Goal: Task Accomplishment & Management: Use online tool/utility

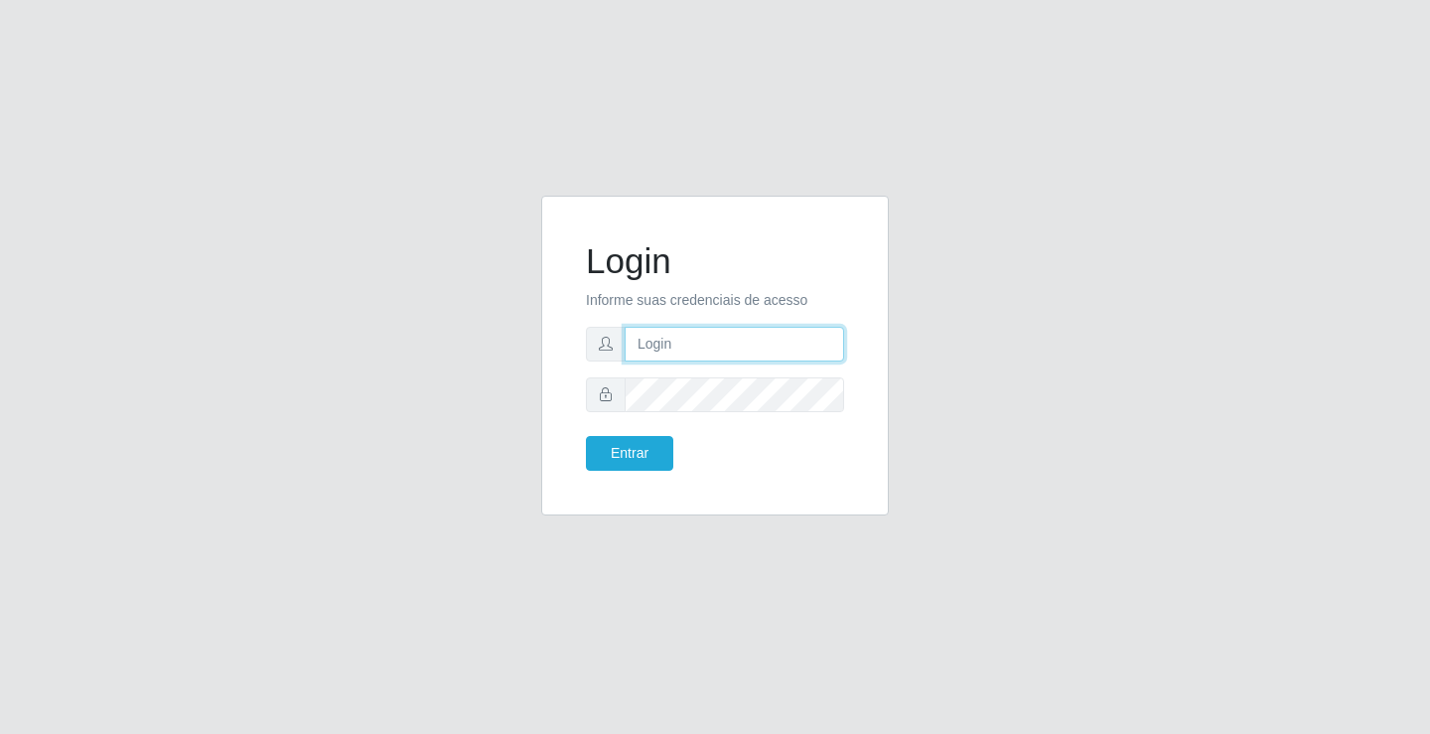
click at [690, 349] on input "text" at bounding box center [734, 344] width 219 height 35
click at [696, 345] on input "text" at bounding box center [734, 344] width 219 height 35
type input "zivaneide@ideal"
click at [586, 436] on button "Entrar" at bounding box center [629, 453] width 87 height 35
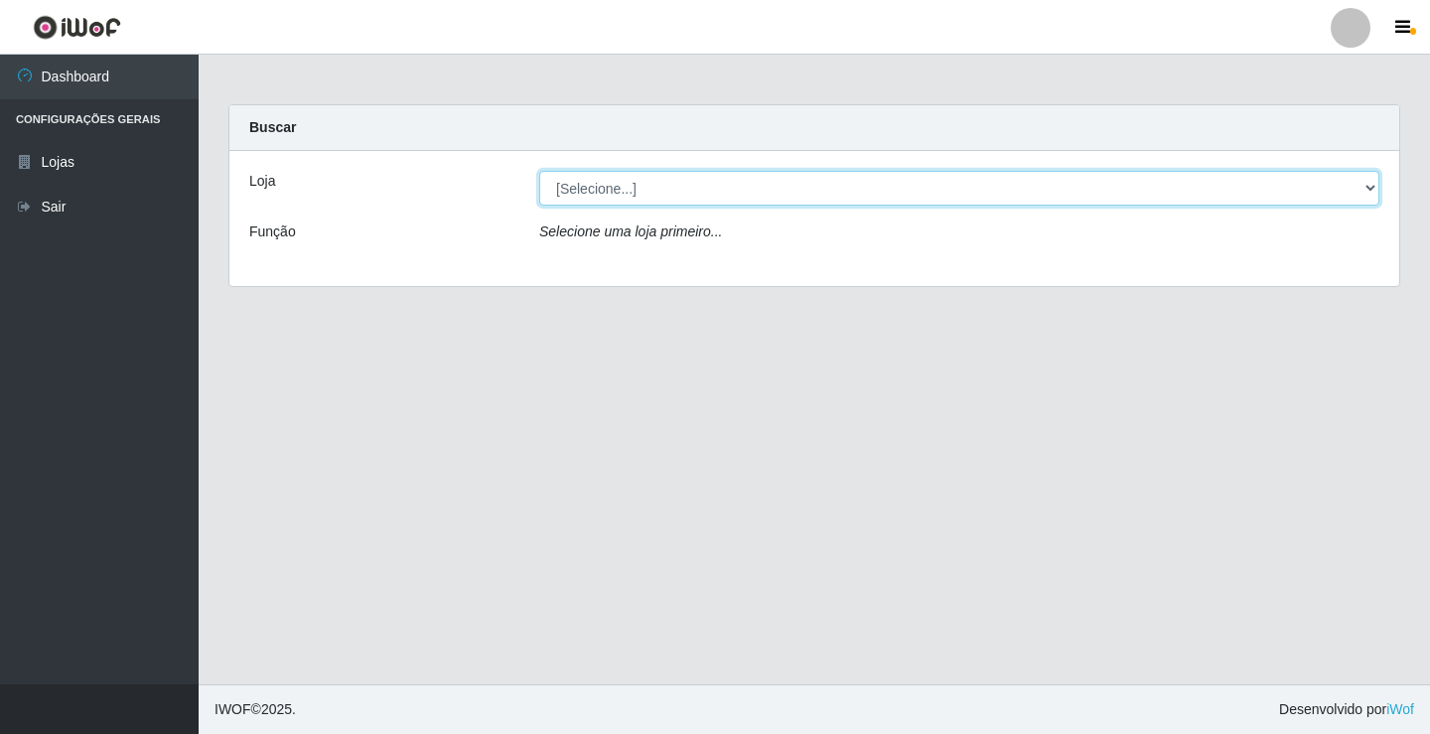
click at [1367, 180] on select "[Selecione...] Ideal - Conceição" at bounding box center [959, 188] width 840 height 35
select select "231"
click at [539, 171] on select "[Selecione...] Ideal - Conceição" at bounding box center [959, 188] width 840 height 35
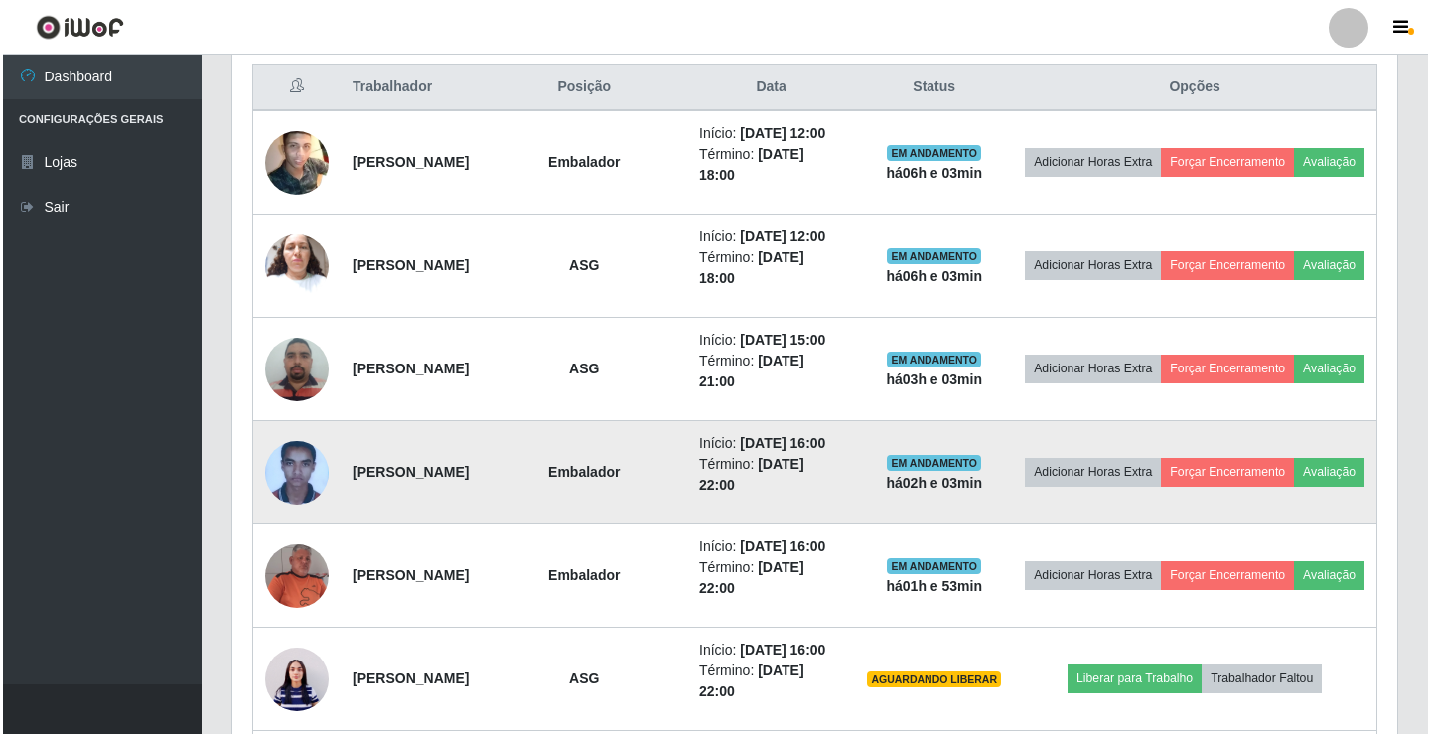
scroll to position [703, 0]
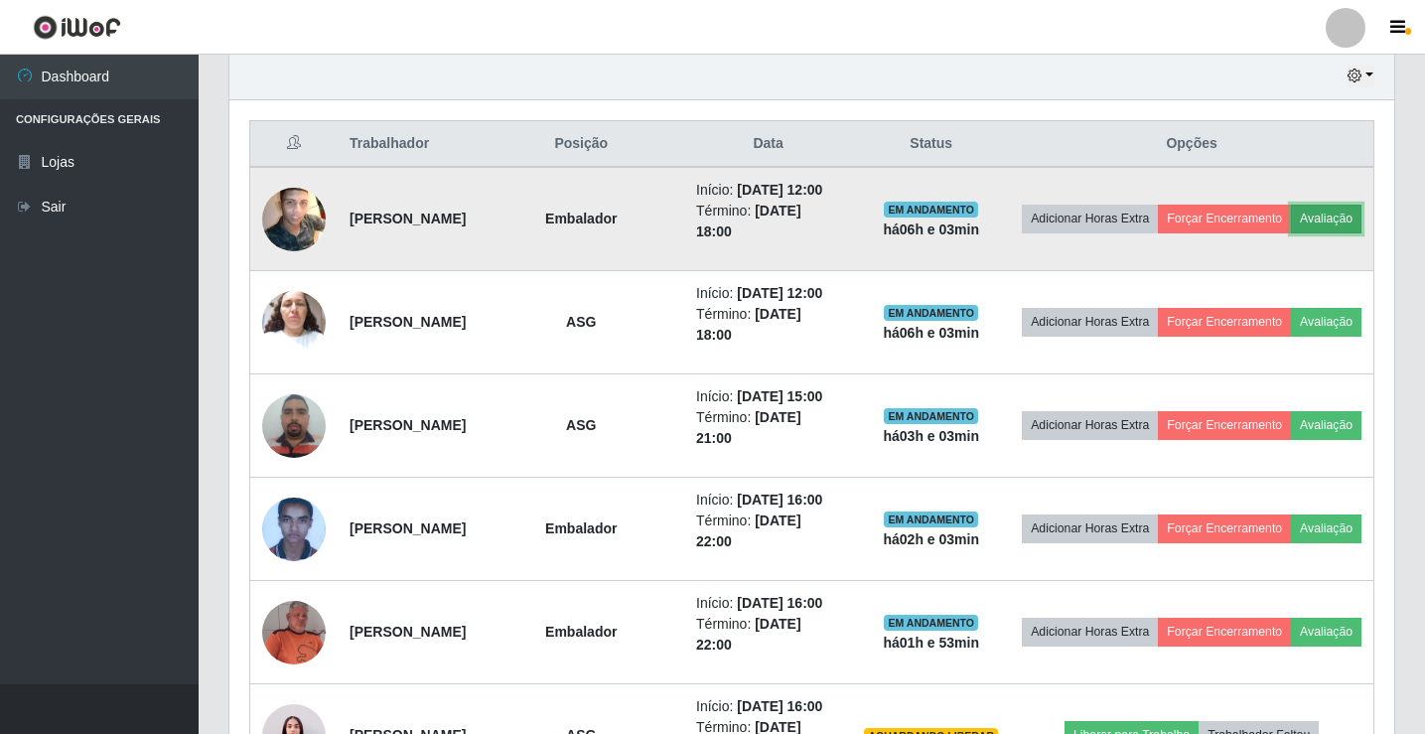
click at [1291, 232] on button "Avaliação" at bounding box center [1326, 219] width 71 height 28
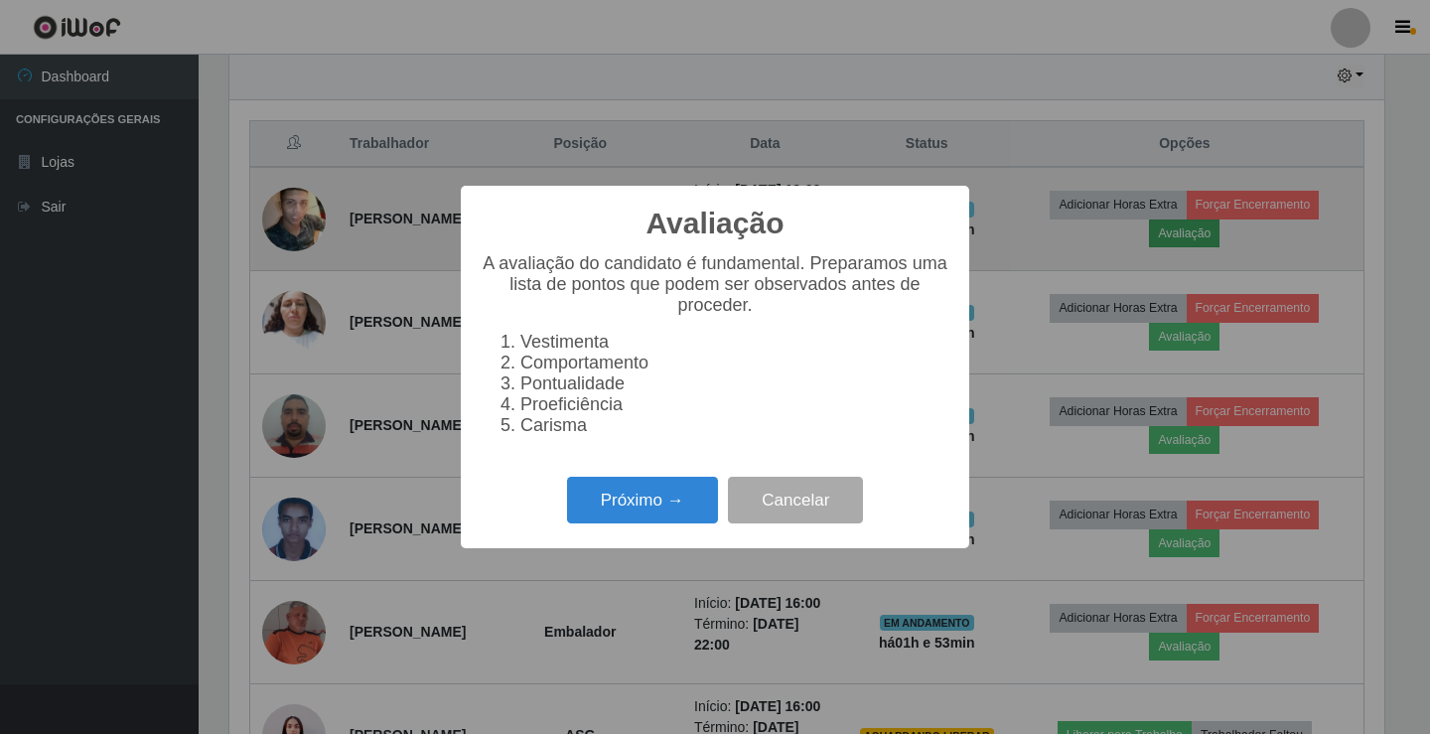
scroll to position [412, 1155]
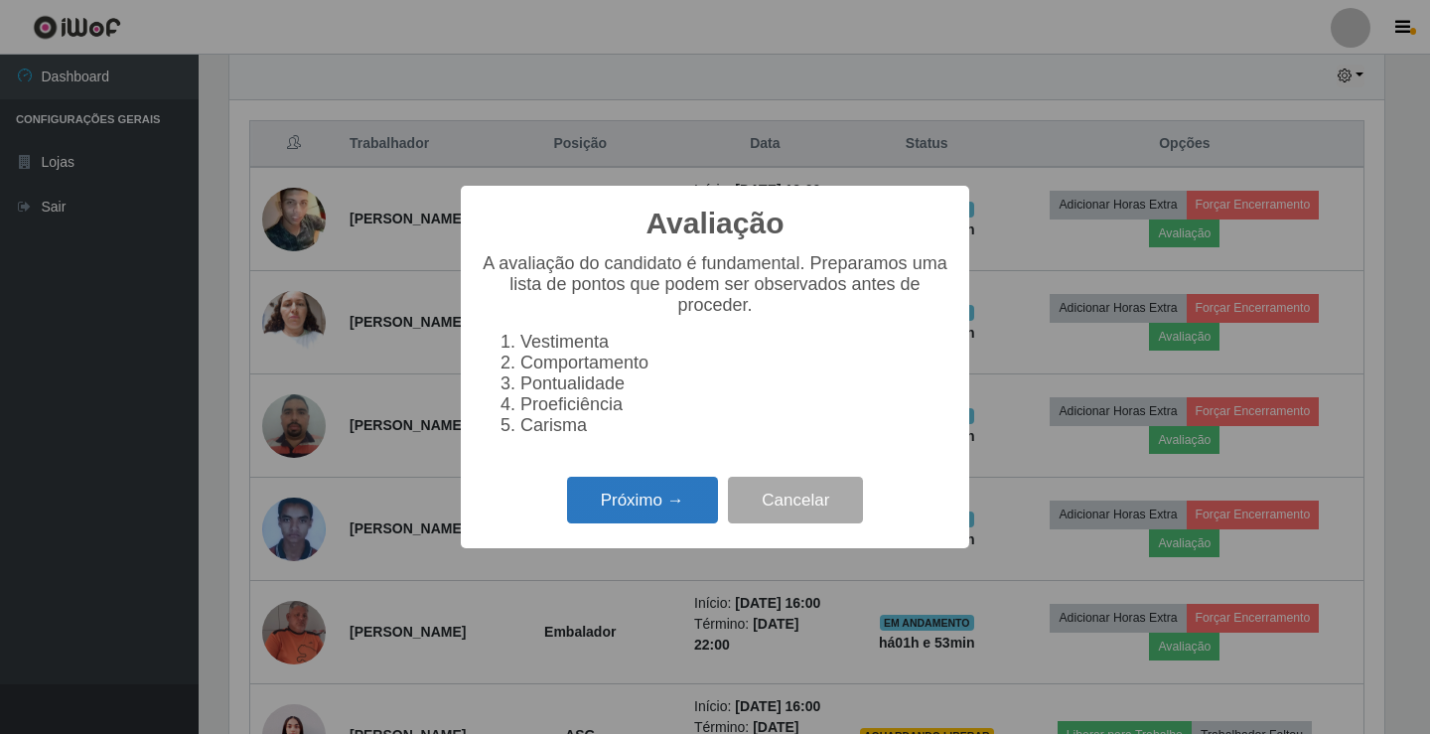
click at [684, 497] on button "Próximo →" at bounding box center [642, 500] width 151 height 47
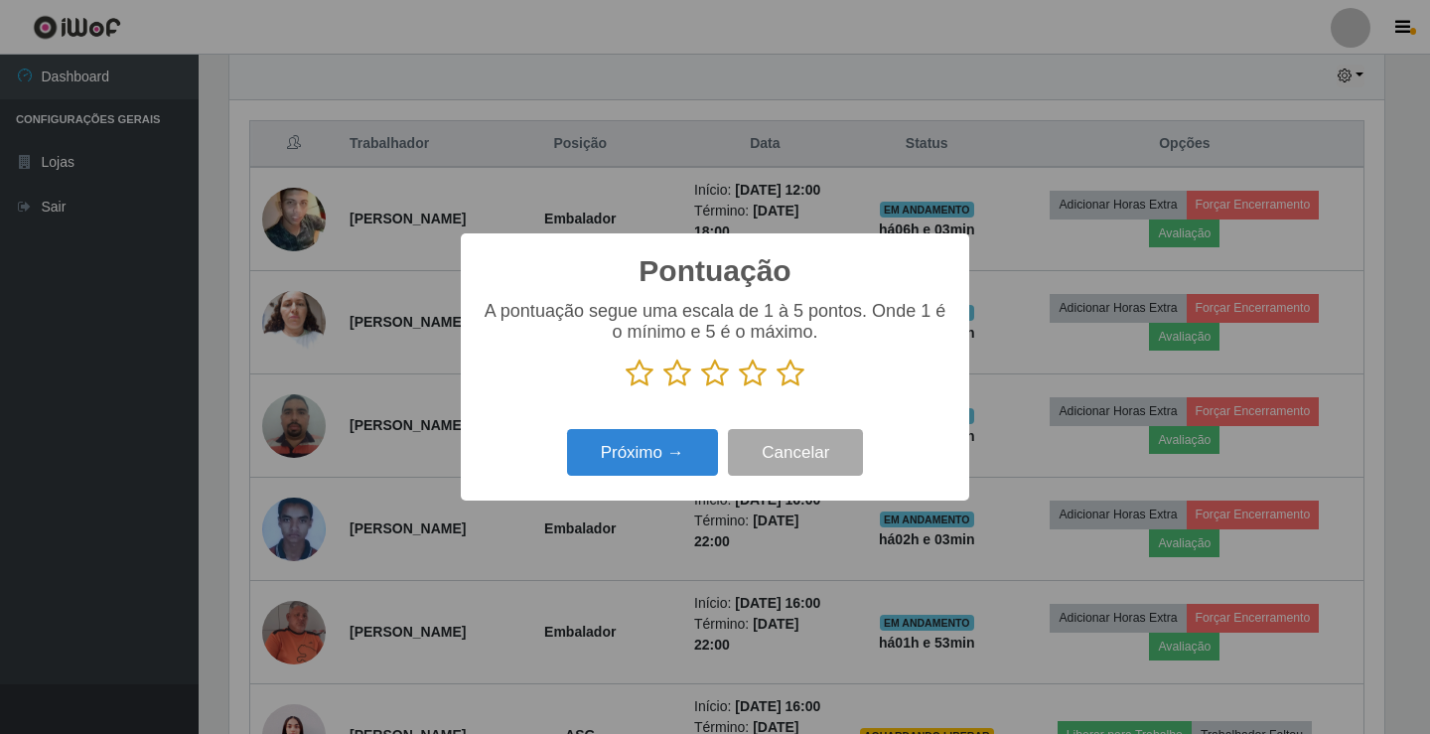
scroll to position [992640, 991898]
click at [720, 380] on icon at bounding box center [715, 373] width 28 height 30
click at [701, 388] on input "radio" at bounding box center [701, 388] width 0 height 0
click at [693, 444] on button "Próximo →" at bounding box center [642, 452] width 151 height 47
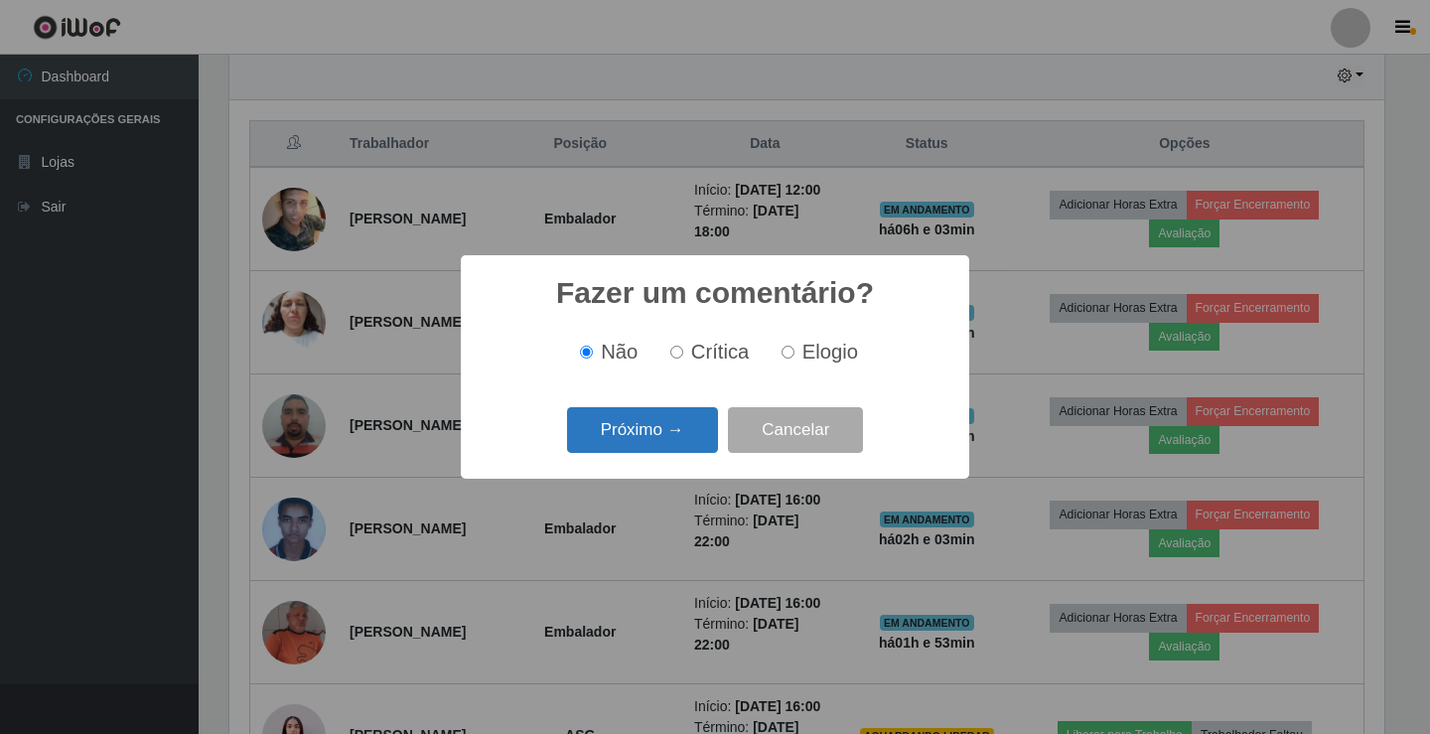
click at [687, 421] on button "Próximo →" at bounding box center [642, 430] width 151 height 47
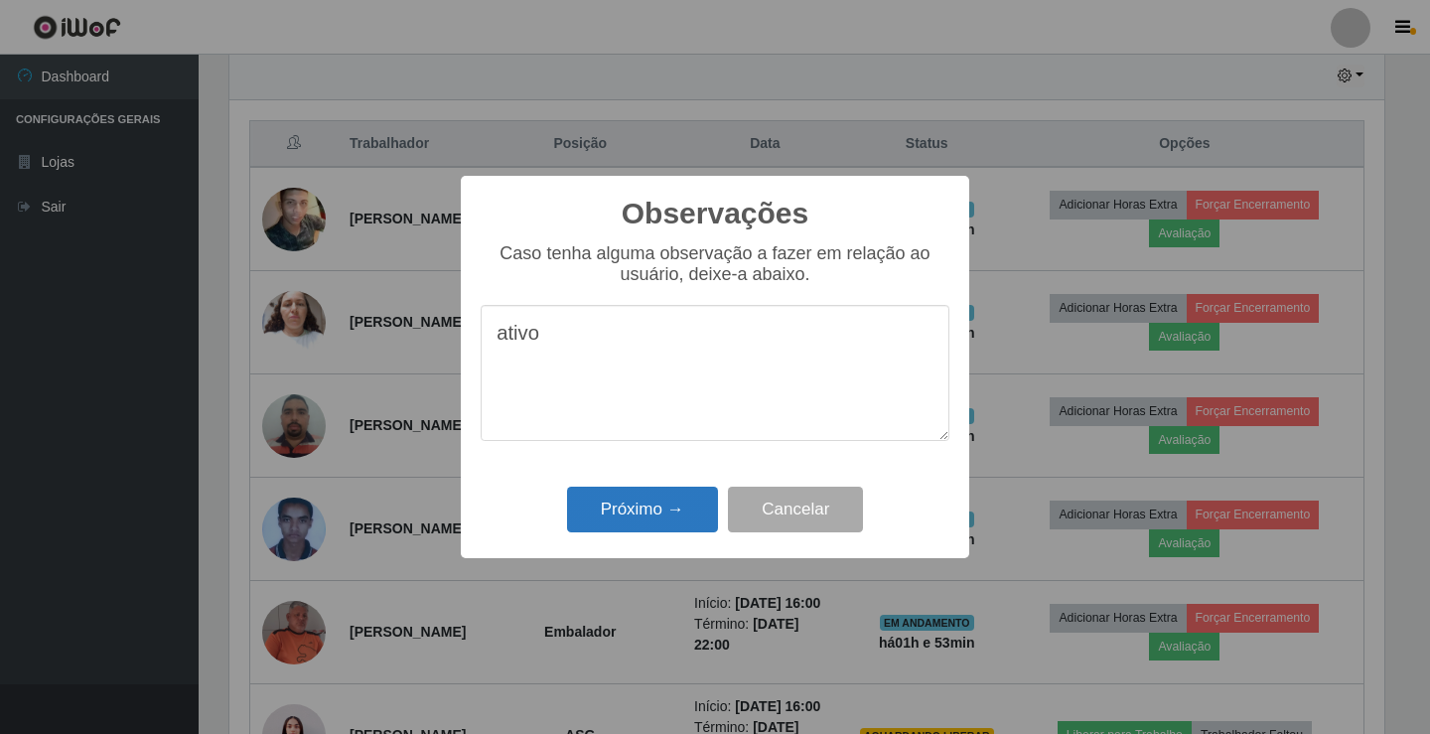
type textarea "ativo"
click at [651, 519] on button "Próximo →" at bounding box center [642, 510] width 151 height 47
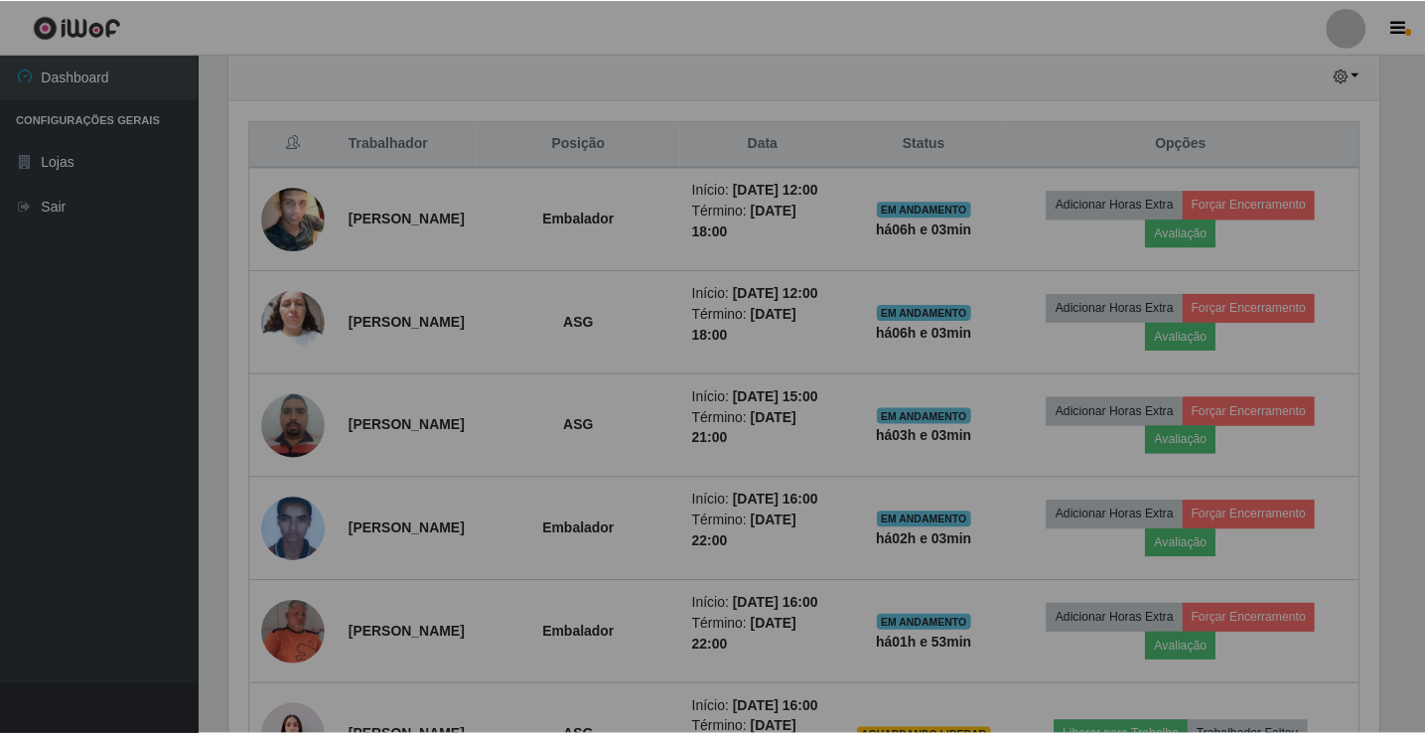
scroll to position [412, 1165]
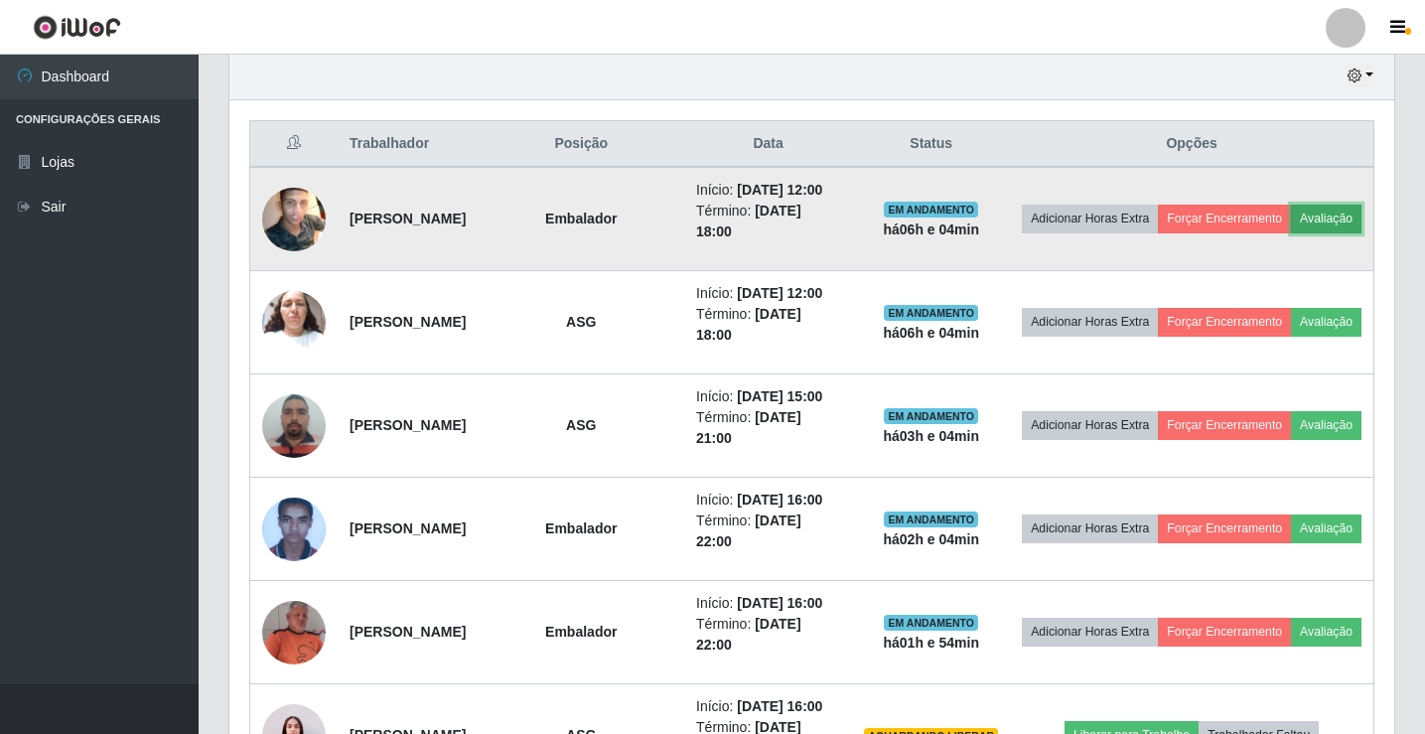
click at [1291, 232] on button "Avaliação" at bounding box center [1326, 219] width 71 height 28
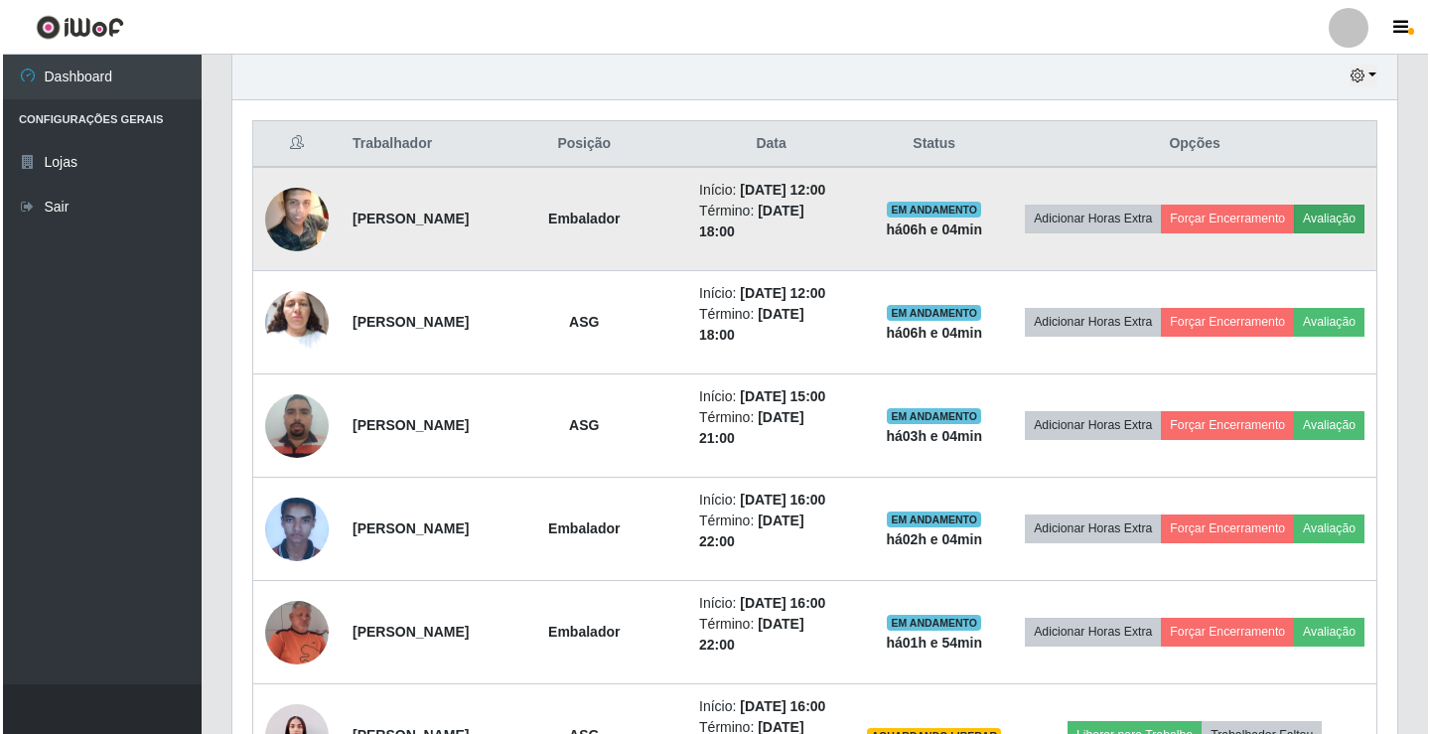
scroll to position [412, 1155]
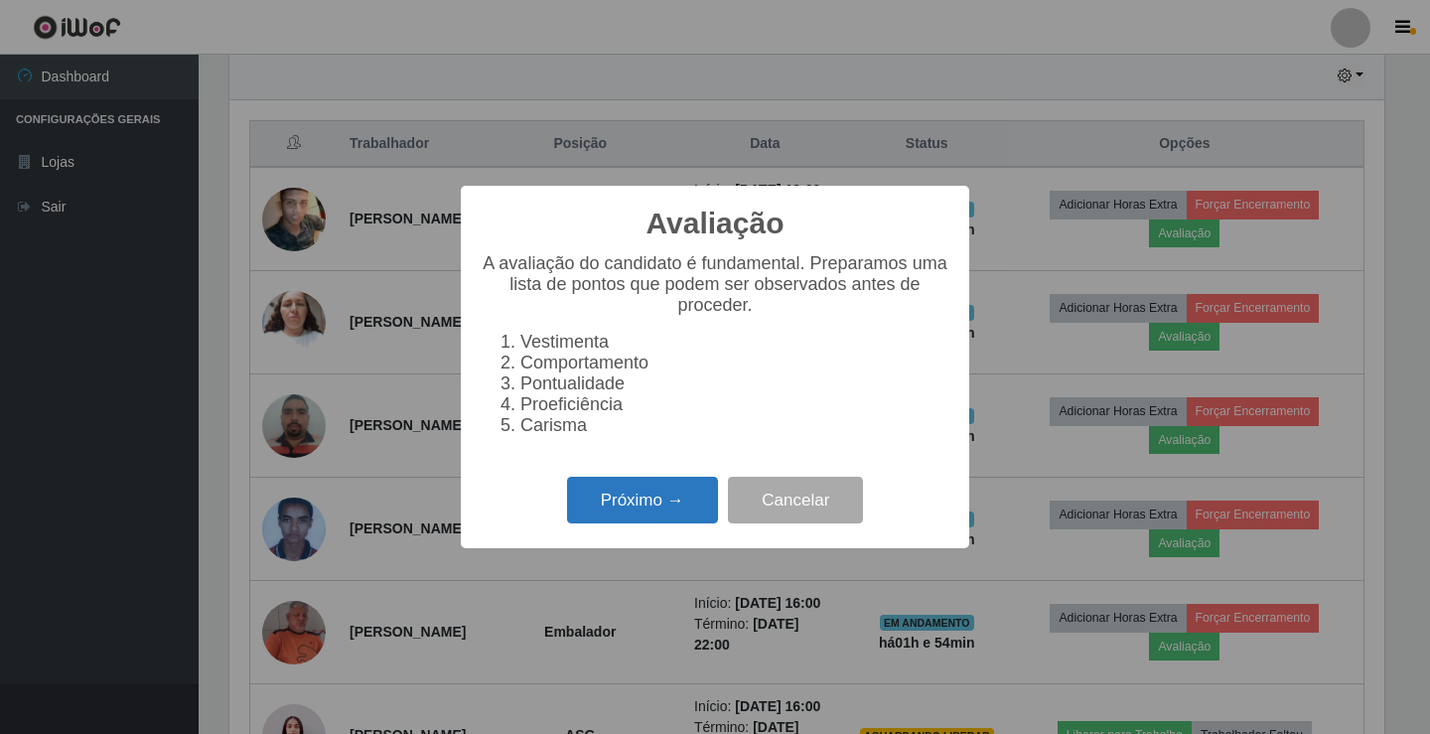
click at [648, 505] on button "Próximo →" at bounding box center [642, 500] width 151 height 47
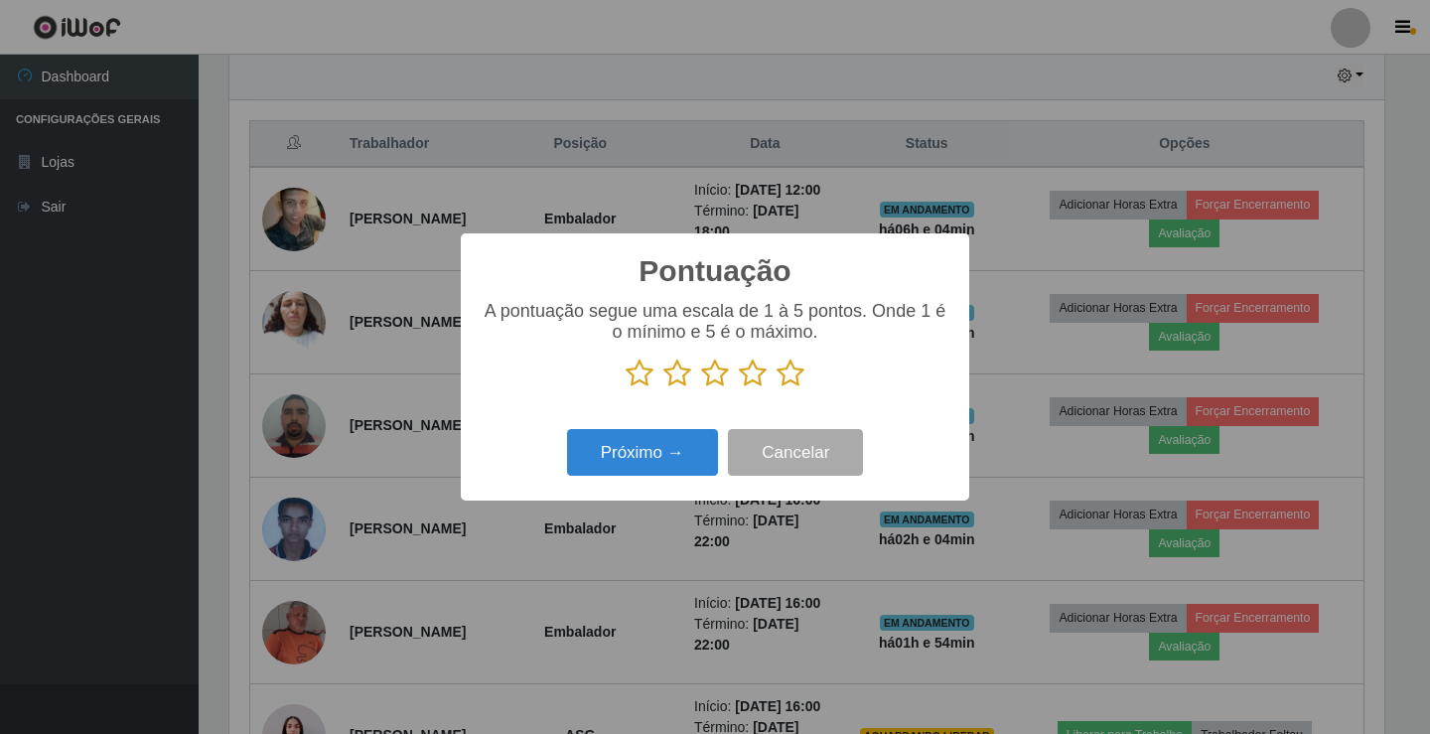
click at [716, 378] on icon at bounding box center [715, 373] width 28 height 30
click at [701, 388] on input "radio" at bounding box center [701, 388] width 0 height 0
click at [670, 458] on button "Próximo →" at bounding box center [642, 452] width 151 height 47
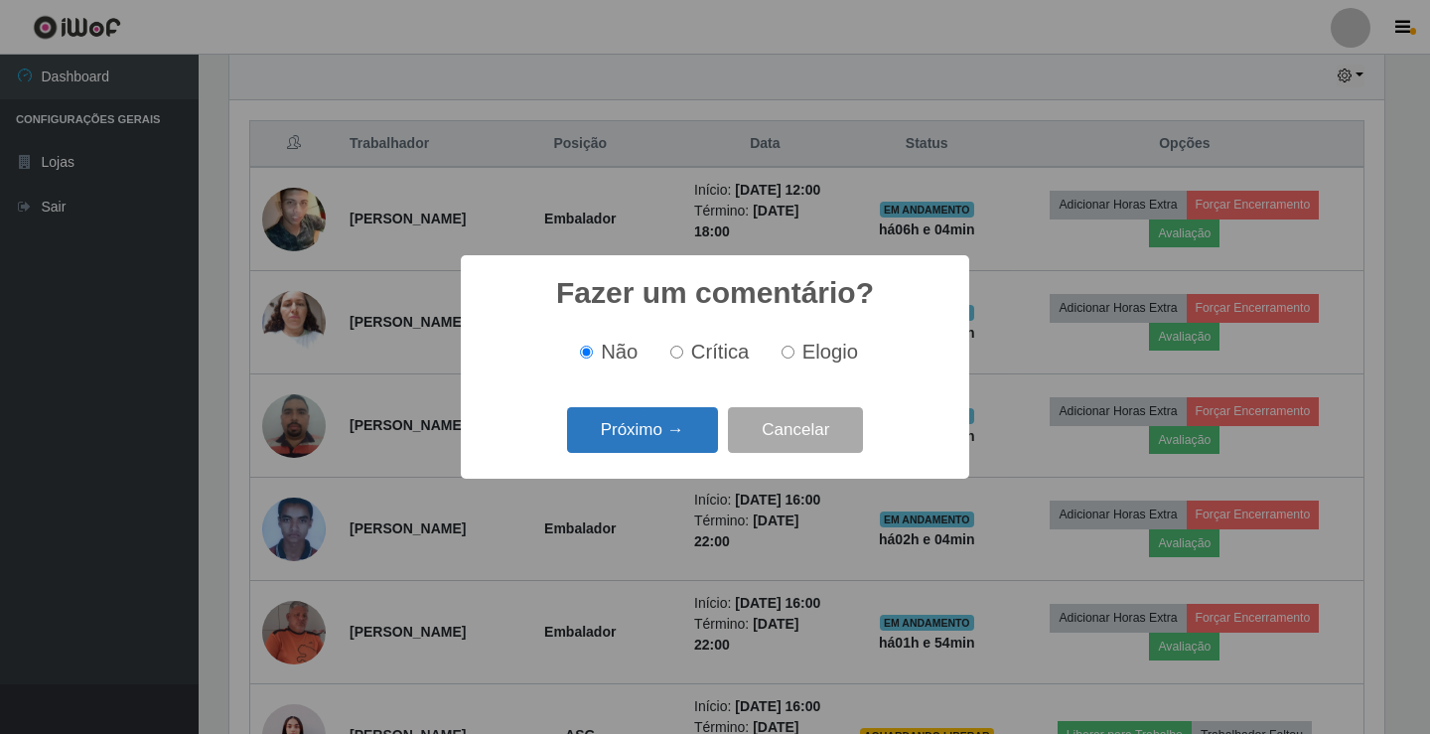
click at [691, 423] on button "Próximo →" at bounding box center [642, 430] width 151 height 47
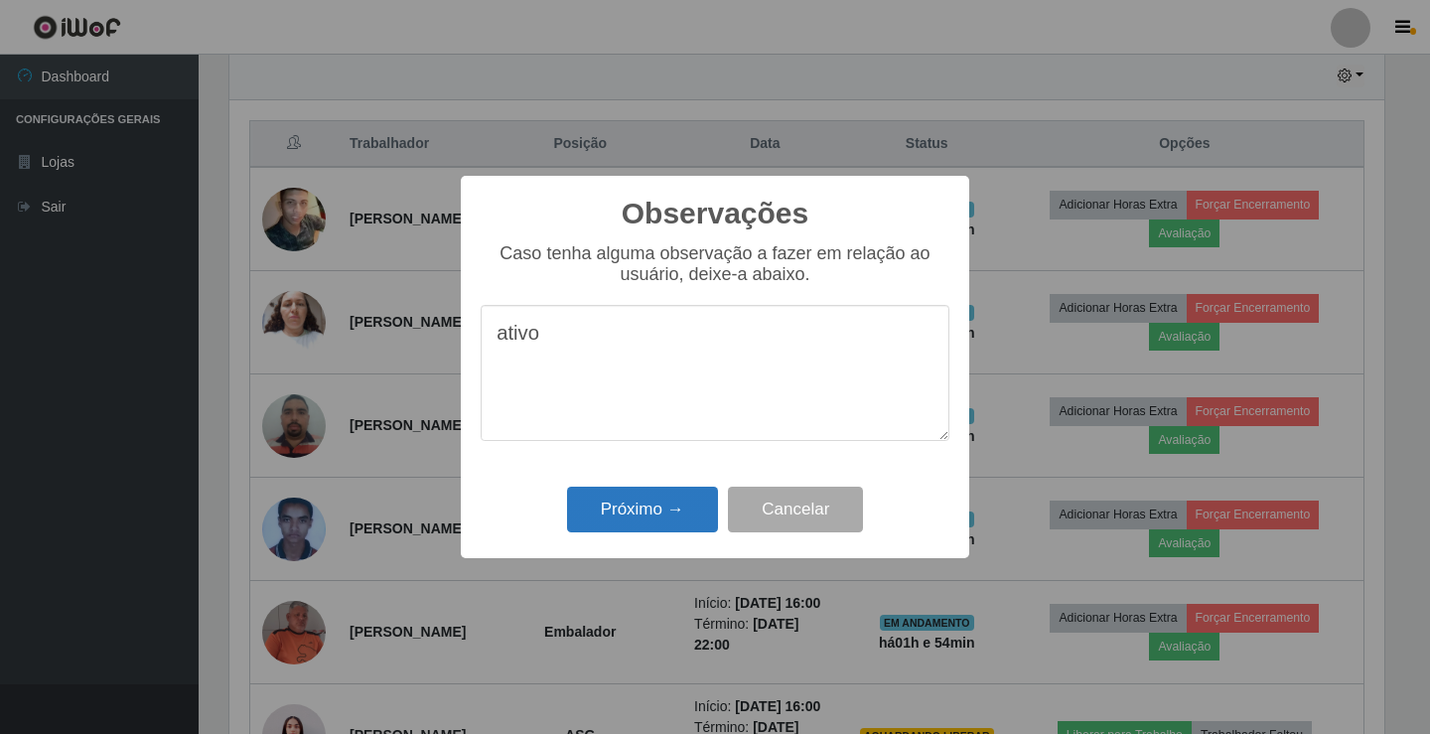
type textarea "ativo"
click at [626, 505] on button "Próximo →" at bounding box center [642, 510] width 151 height 47
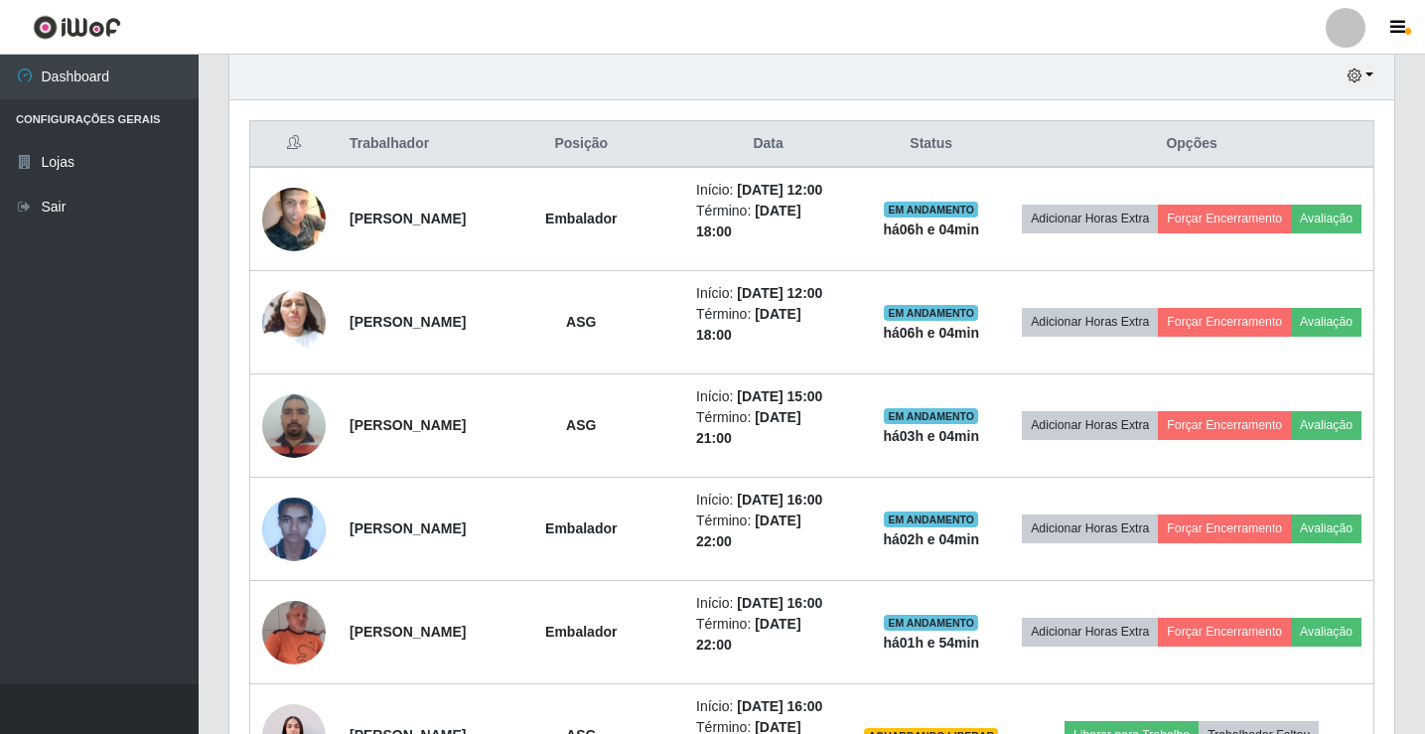
scroll to position [412, 1165]
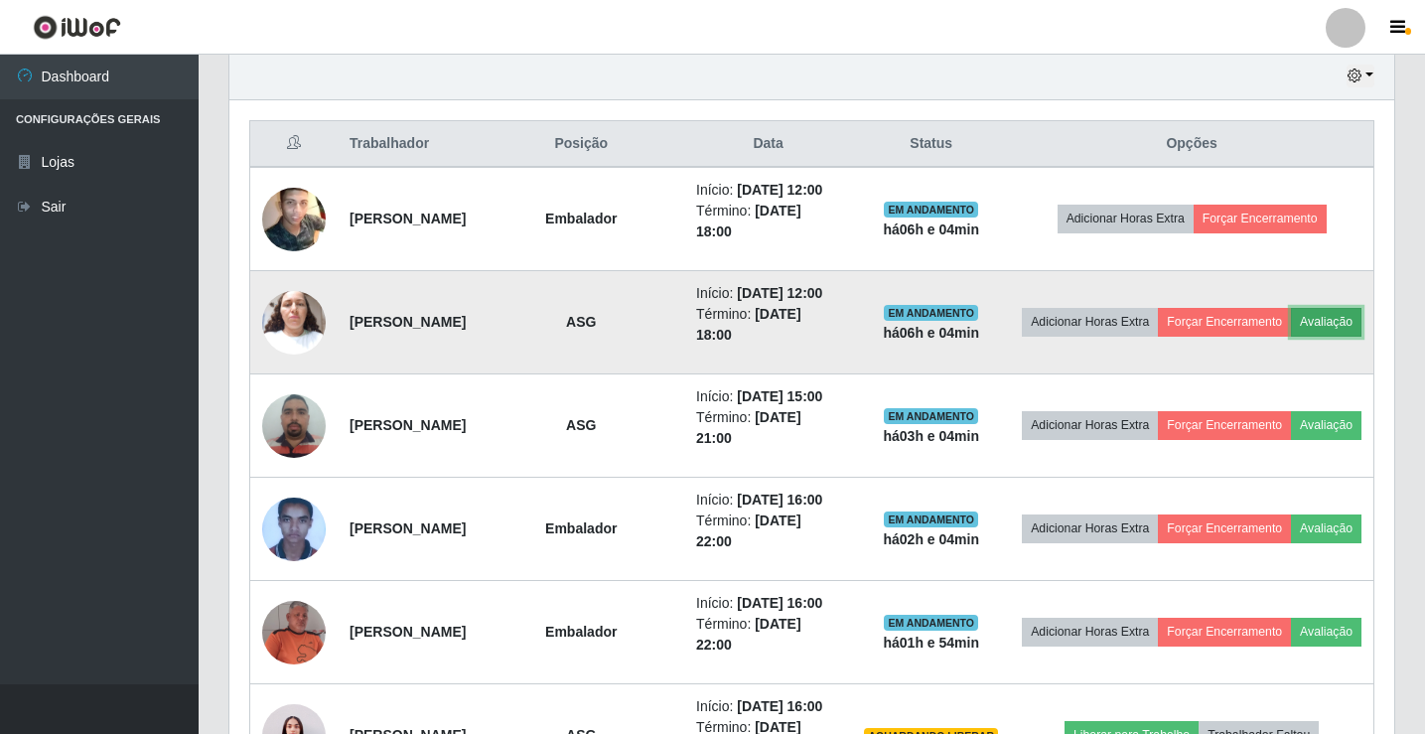
click at [1291, 336] on button "Avaliação" at bounding box center [1326, 322] width 71 height 28
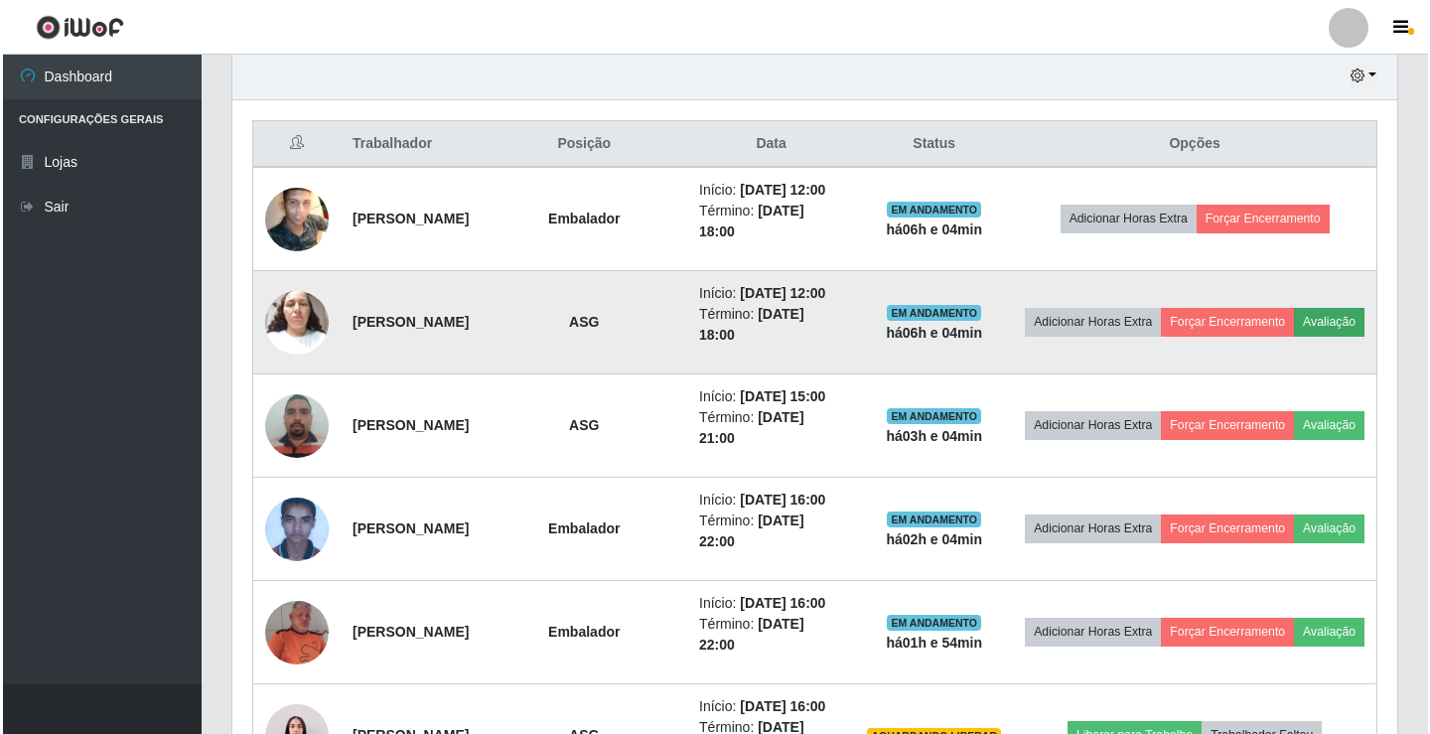
scroll to position [412, 1155]
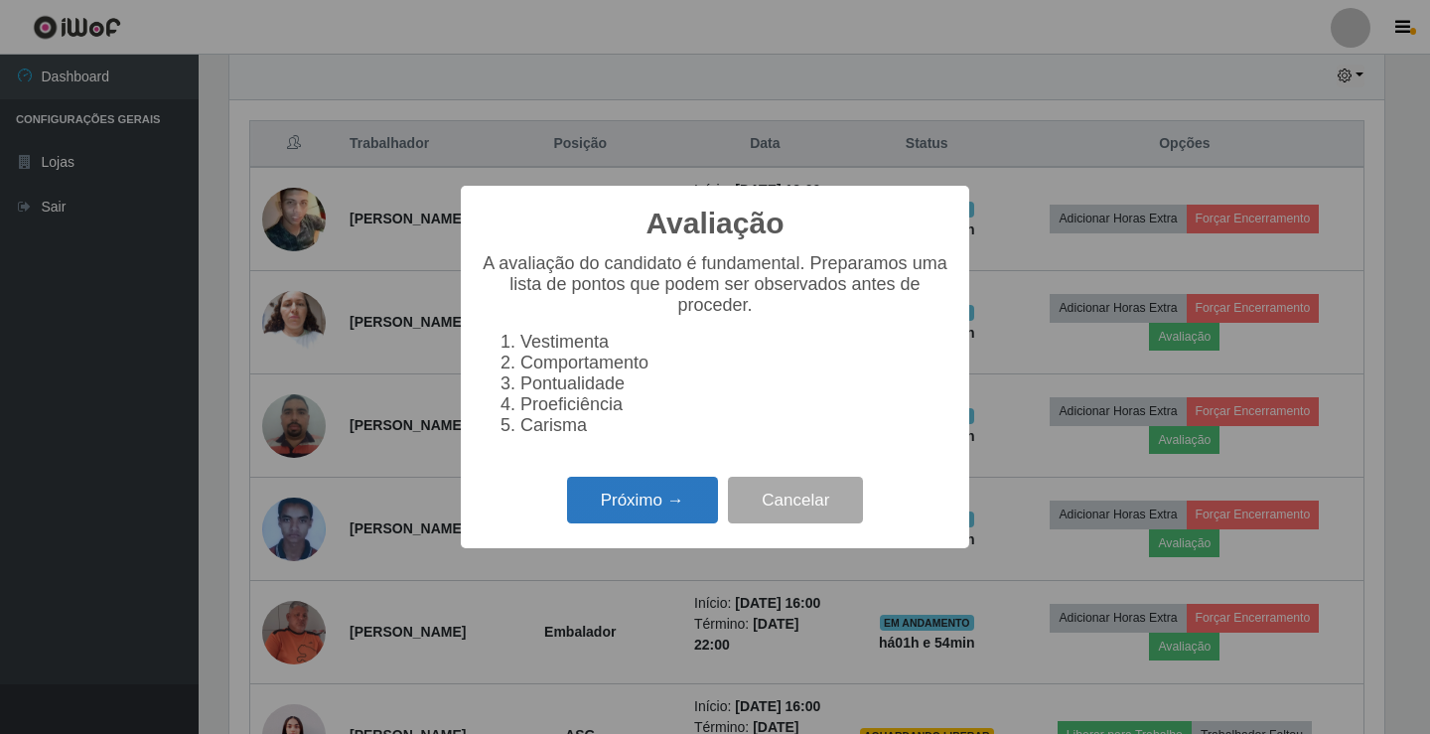
click at [612, 519] on button "Próximo →" at bounding box center [642, 500] width 151 height 47
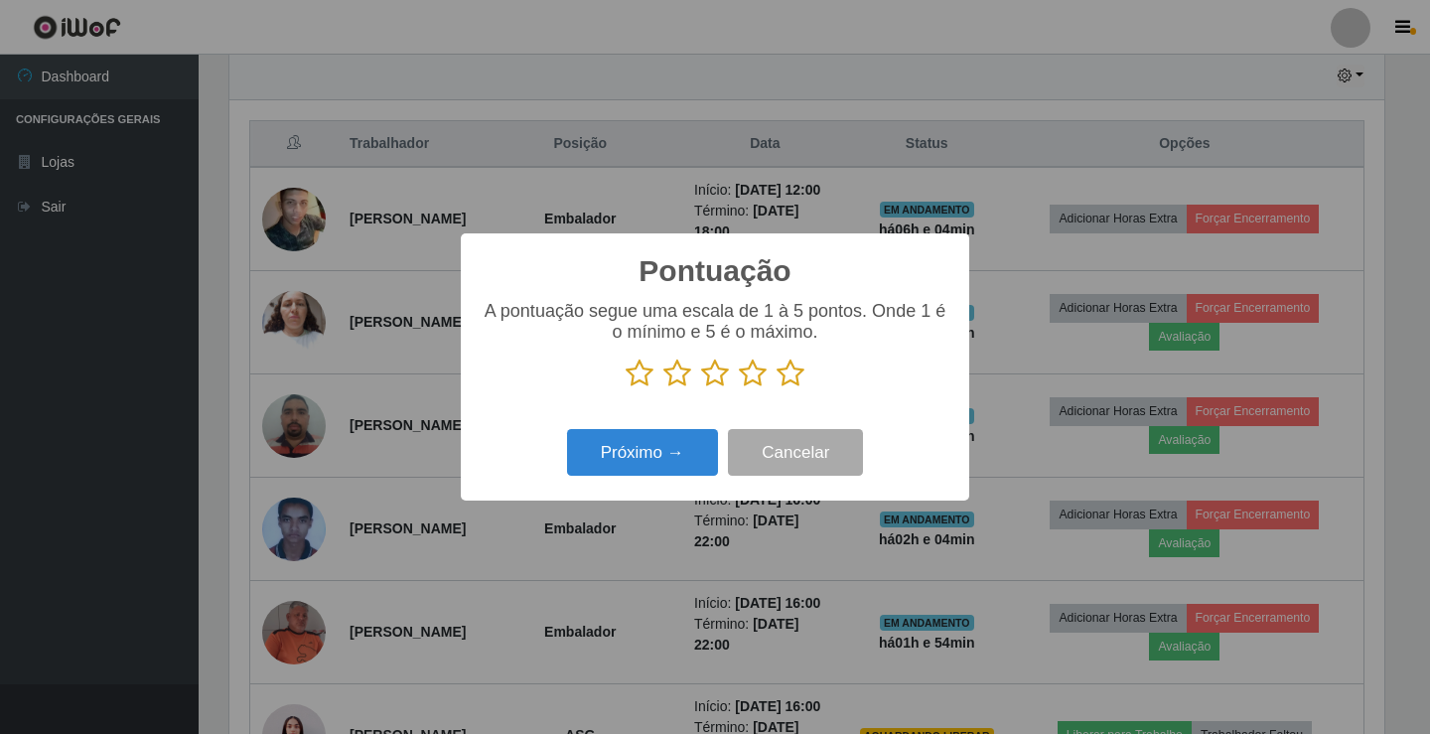
click at [710, 376] on icon at bounding box center [715, 373] width 28 height 30
click at [701, 388] on input "radio" at bounding box center [701, 388] width 0 height 0
click at [749, 372] on icon at bounding box center [753, 373] width 28 height 30
click at [739, 388] on input "radio" at bounding box center [739, 388] width 0 height 0
click at [655, 457] on button "Próximo →" at bounding box center [642, 452] width 151 height 47
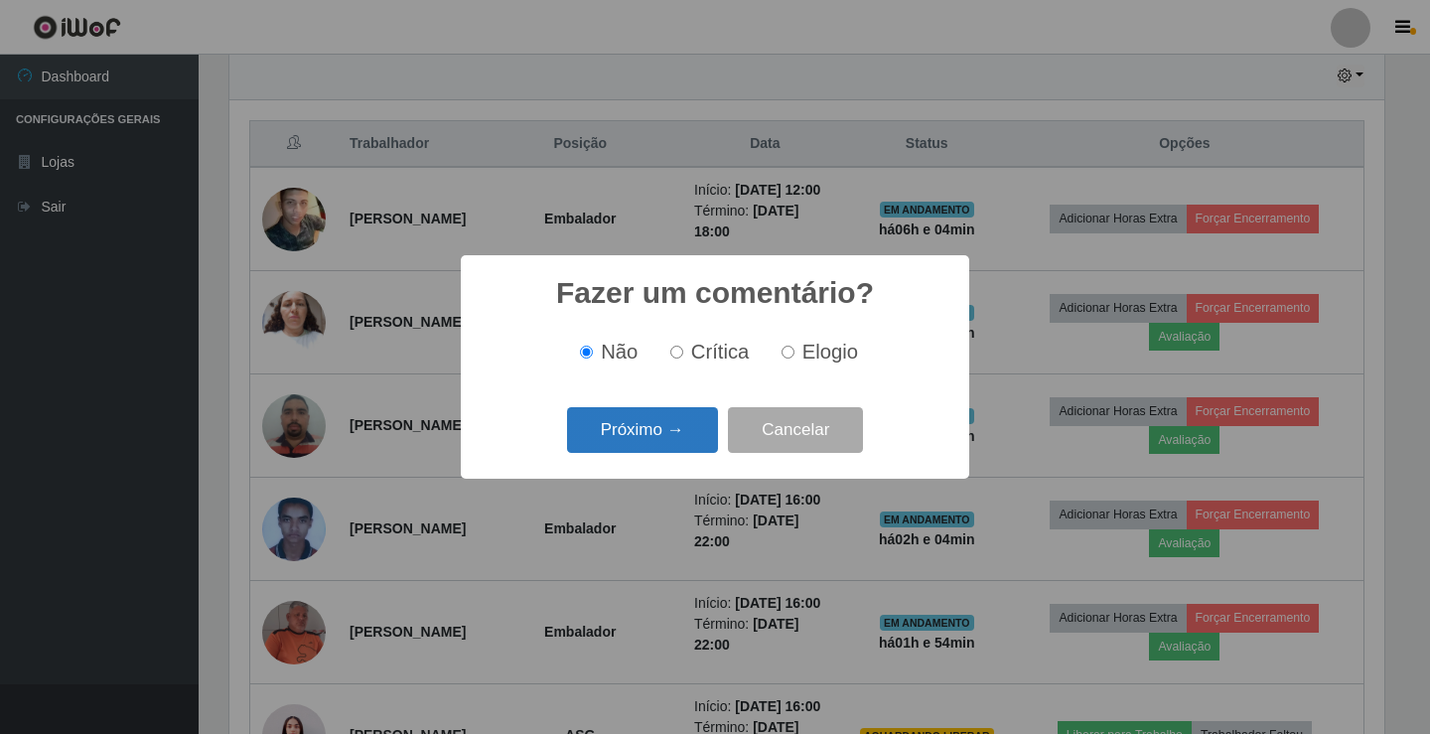
click at [666, 427] on button "Próximo →" at bounding box center [642, 430] width 151 height 47
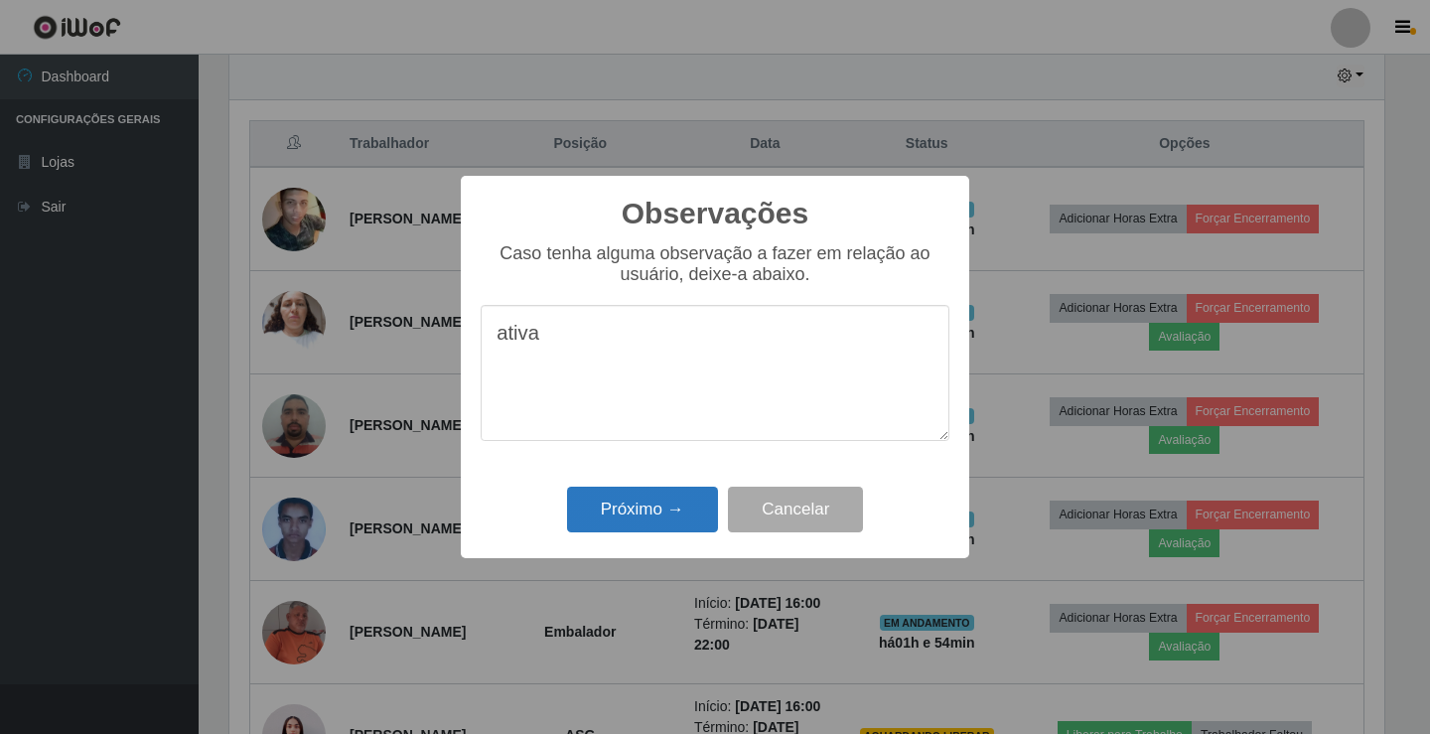
type textarea "ativa"
click at [659, 502] on button "Próximo →" at bounding box center [642, 510] width 151 height 47
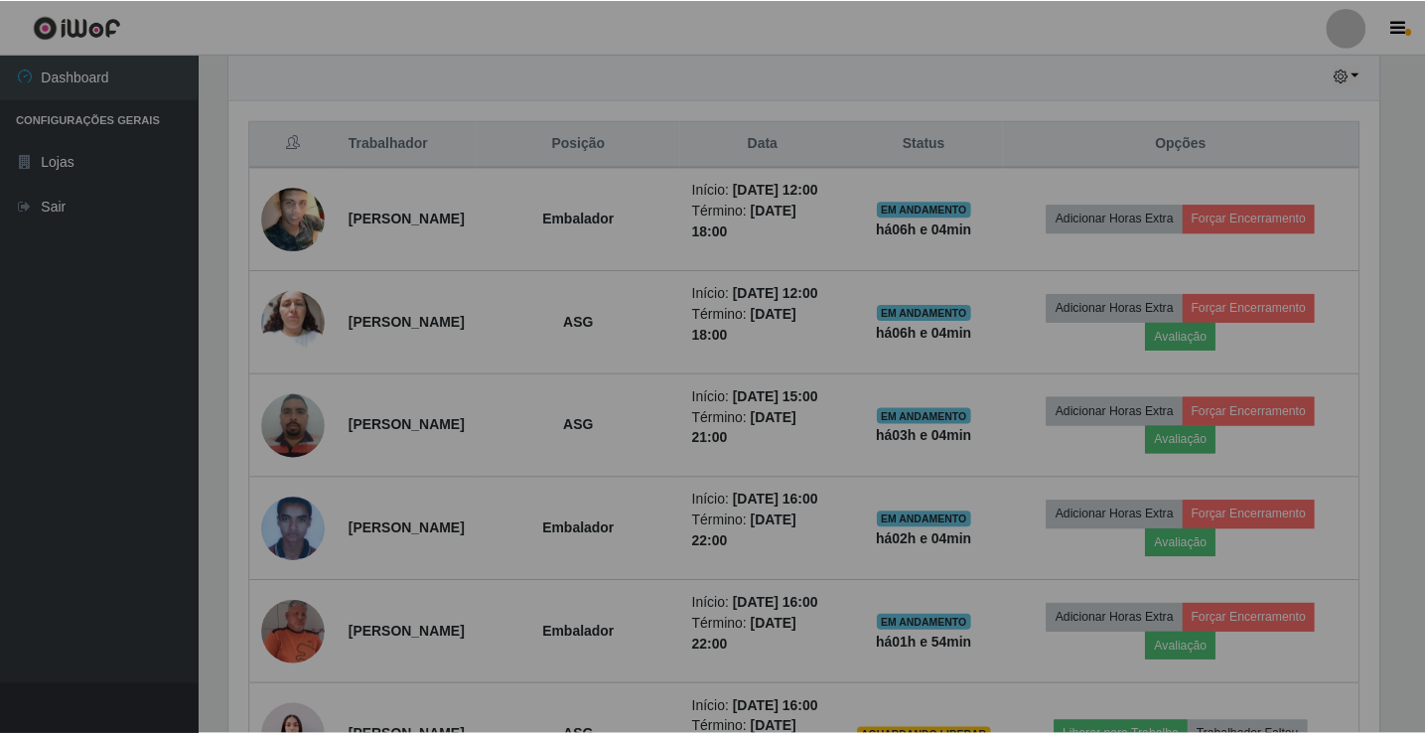
scroll to position [412, 1165]
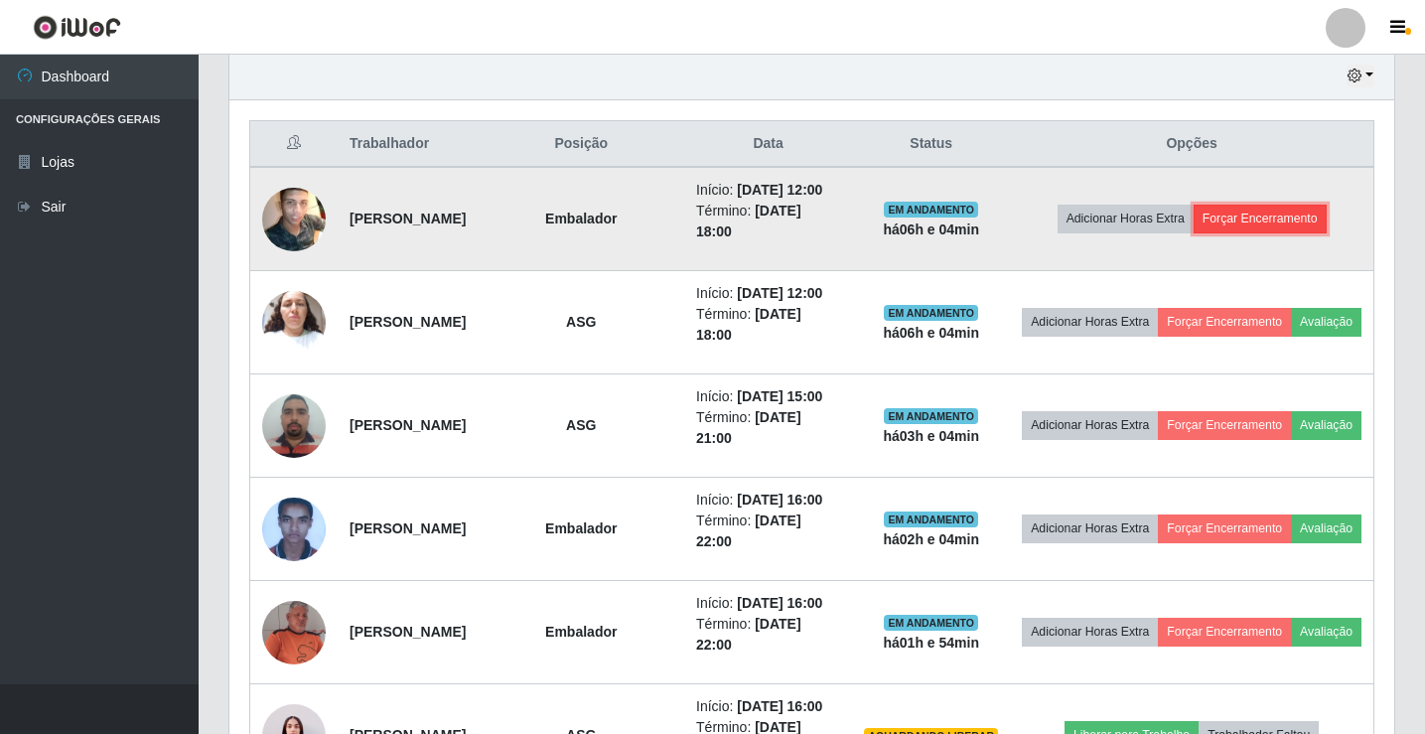
click at [1297, 228] on button "Forçar Encerramento" at bounding box center [1260, 219] width 133 height 28
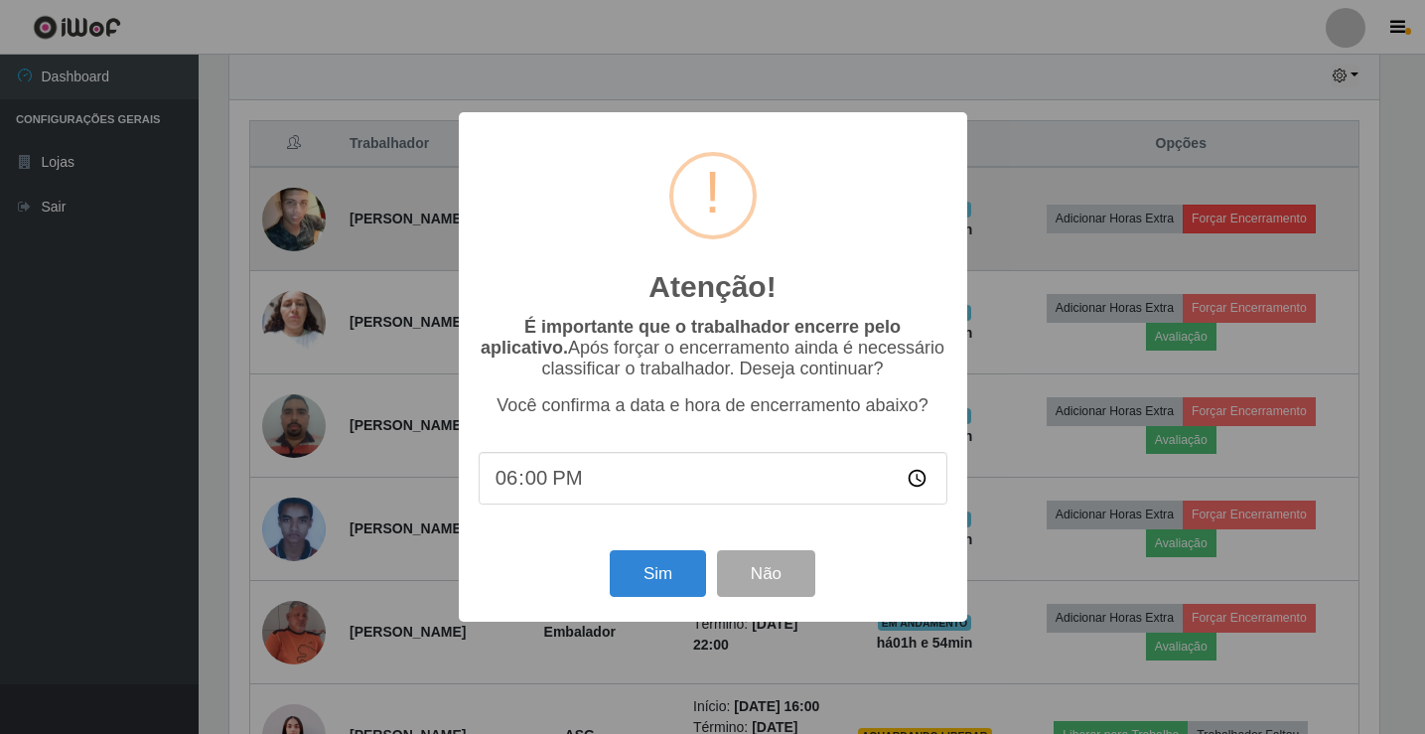
scroll to position [412, 1155]
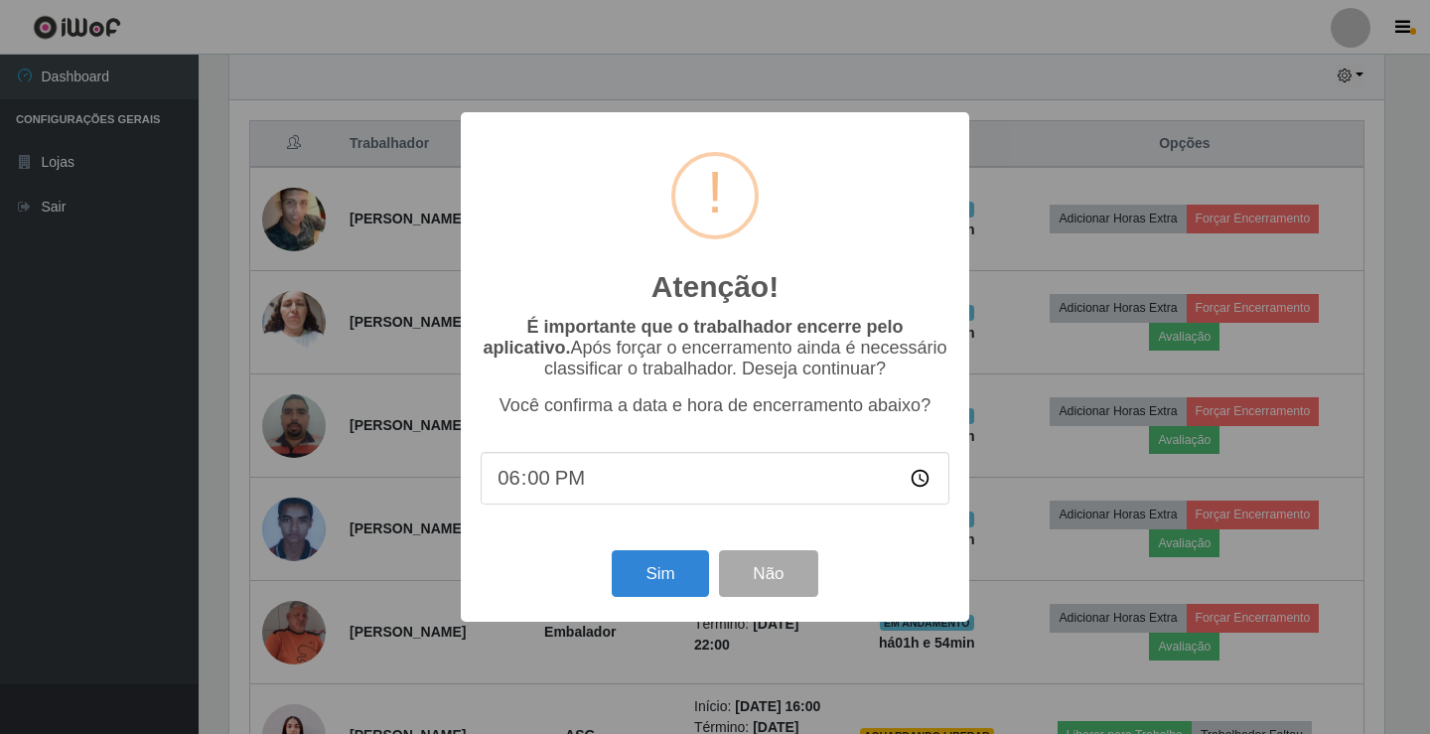
click at [658, 602] on div "Sim Não" at bounding box center [715, 573] width 469 height 57
click at [669, 567] on button "Sim" at bounding box center [660, 573] width 96 height 47
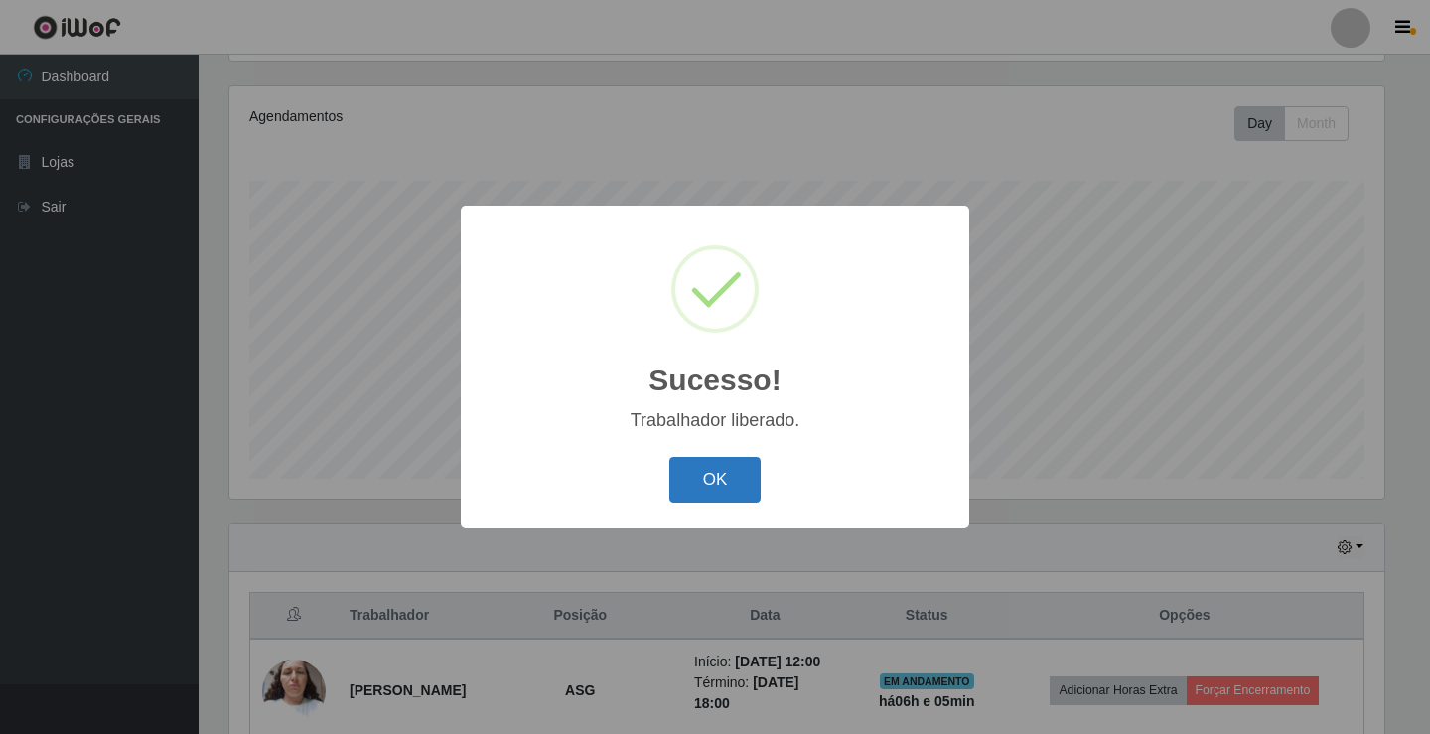
click at [695, 490] on button "OK" at bounding box center [715, 480] width 92 height 47
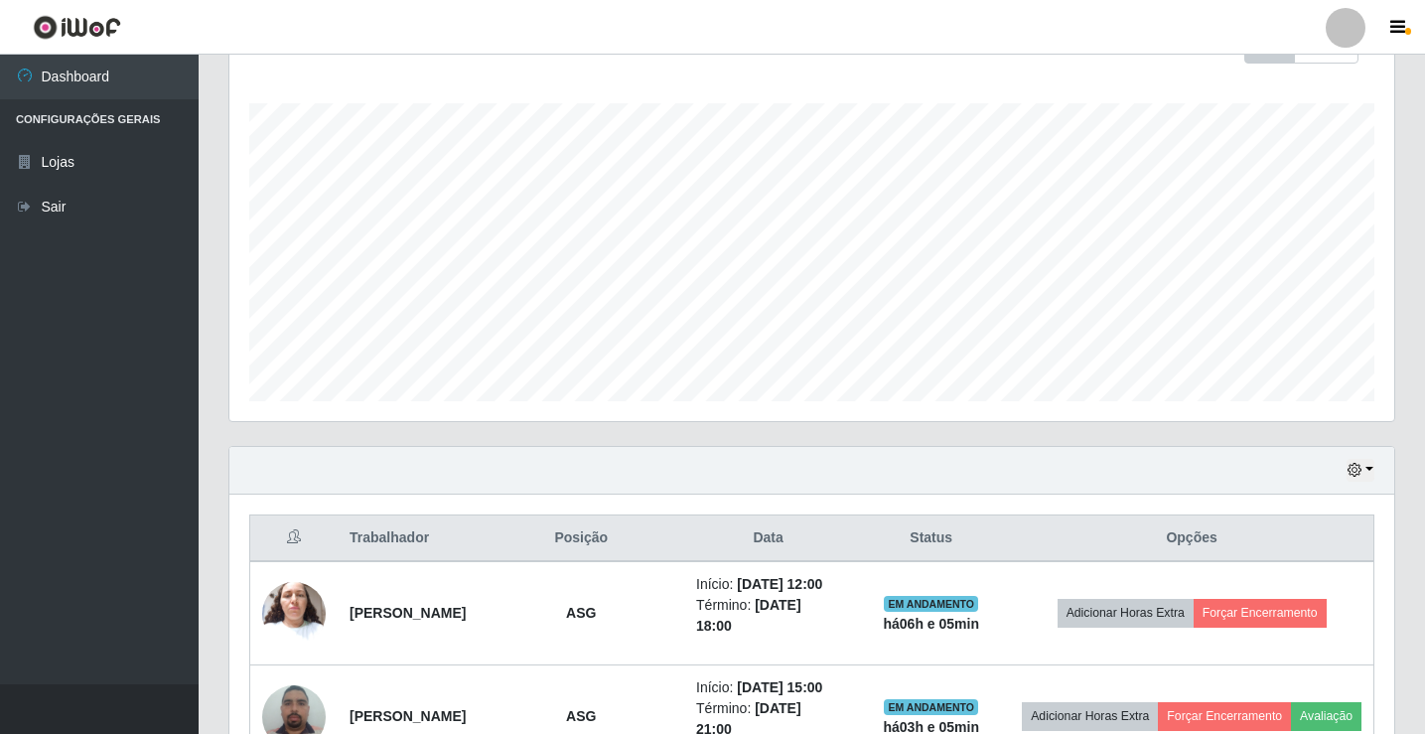
scroll to position [331, 0]
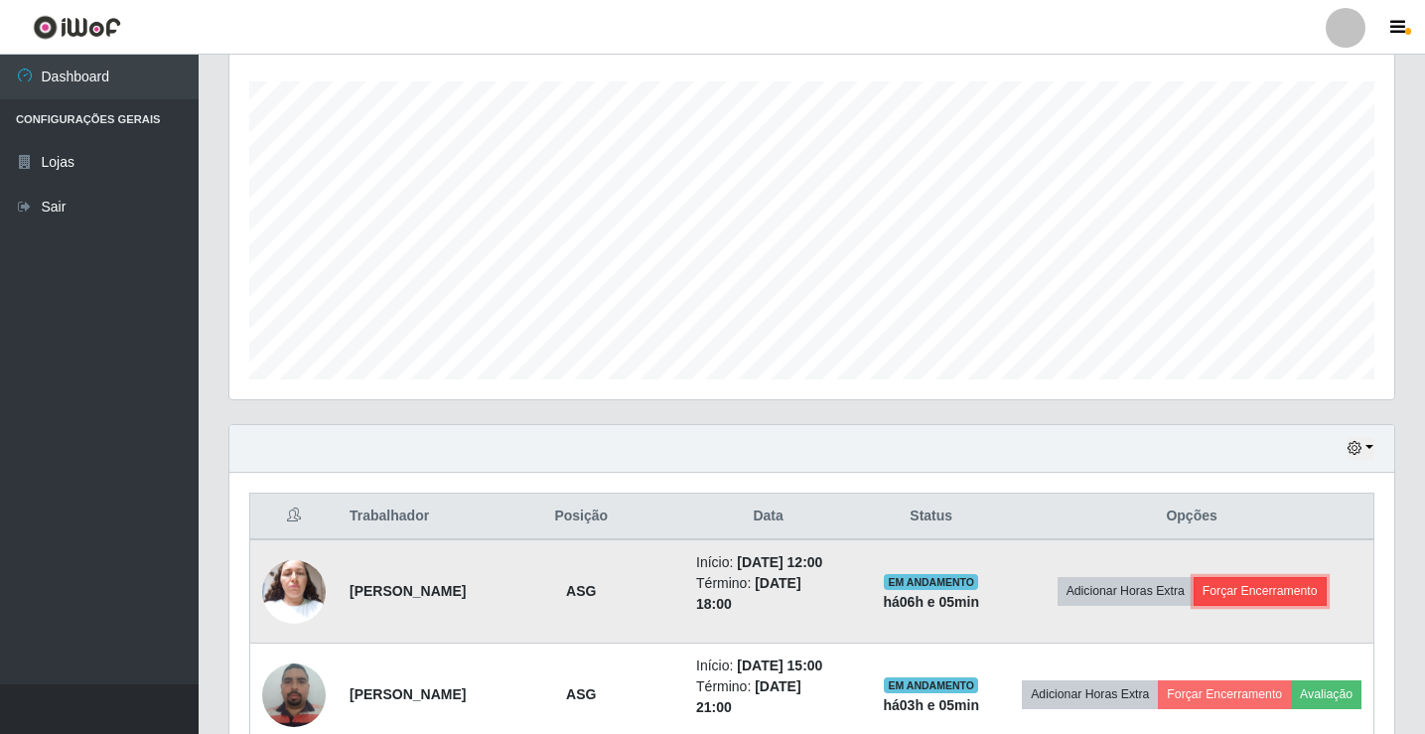
click at [1282, 594] on button "Forçar Encerramento" at bounding box center [1260, 591] width 133 height 28
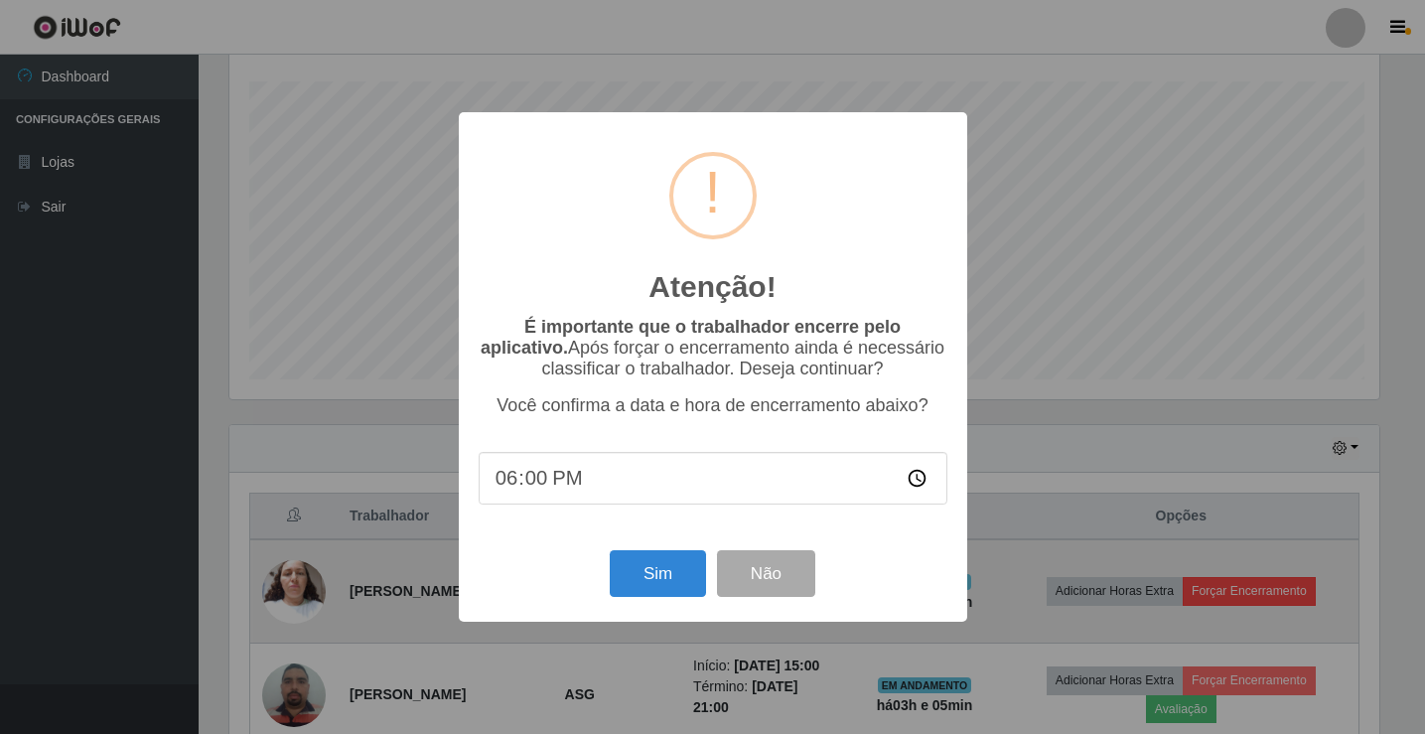
scroll to position [412, 1155]
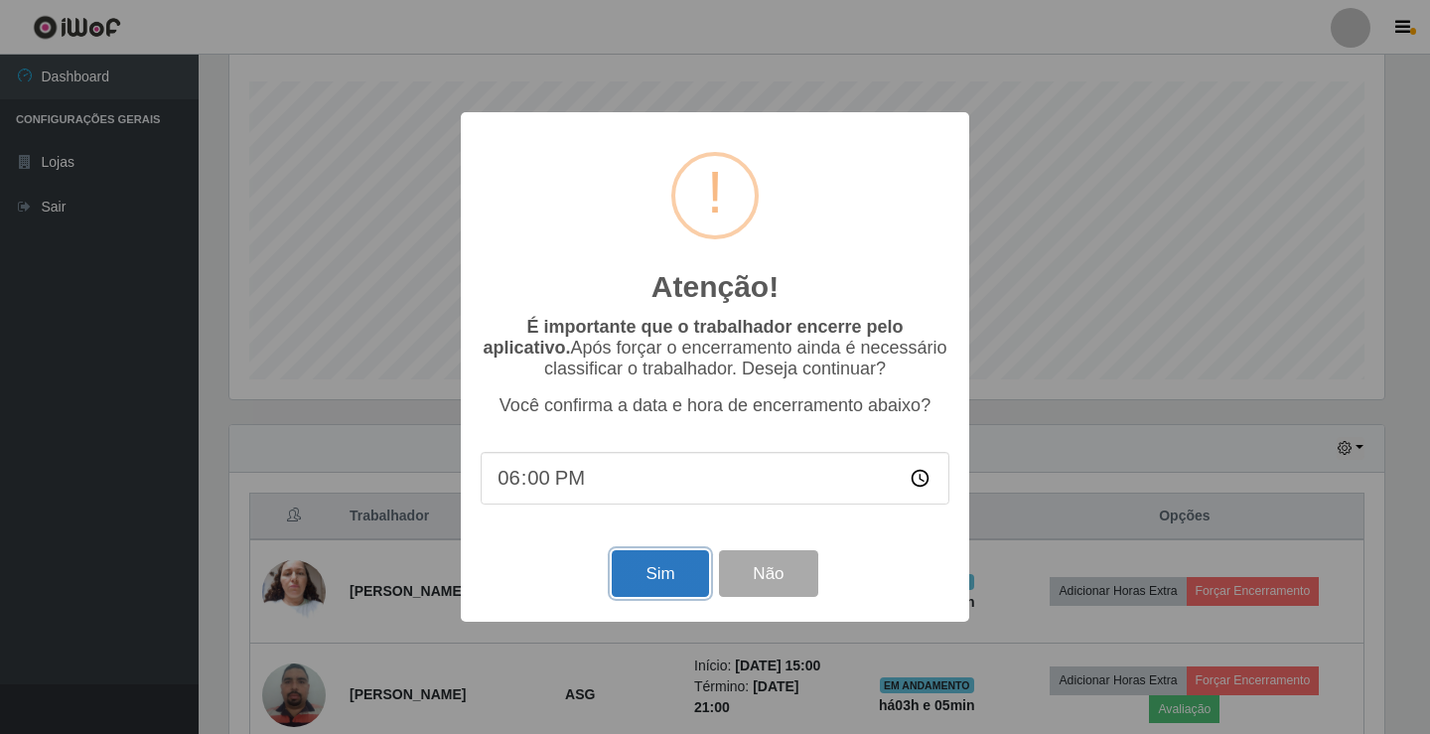
click at [638, 569] on button "Sim" at bounding box center [660, 573] width 96 height 47
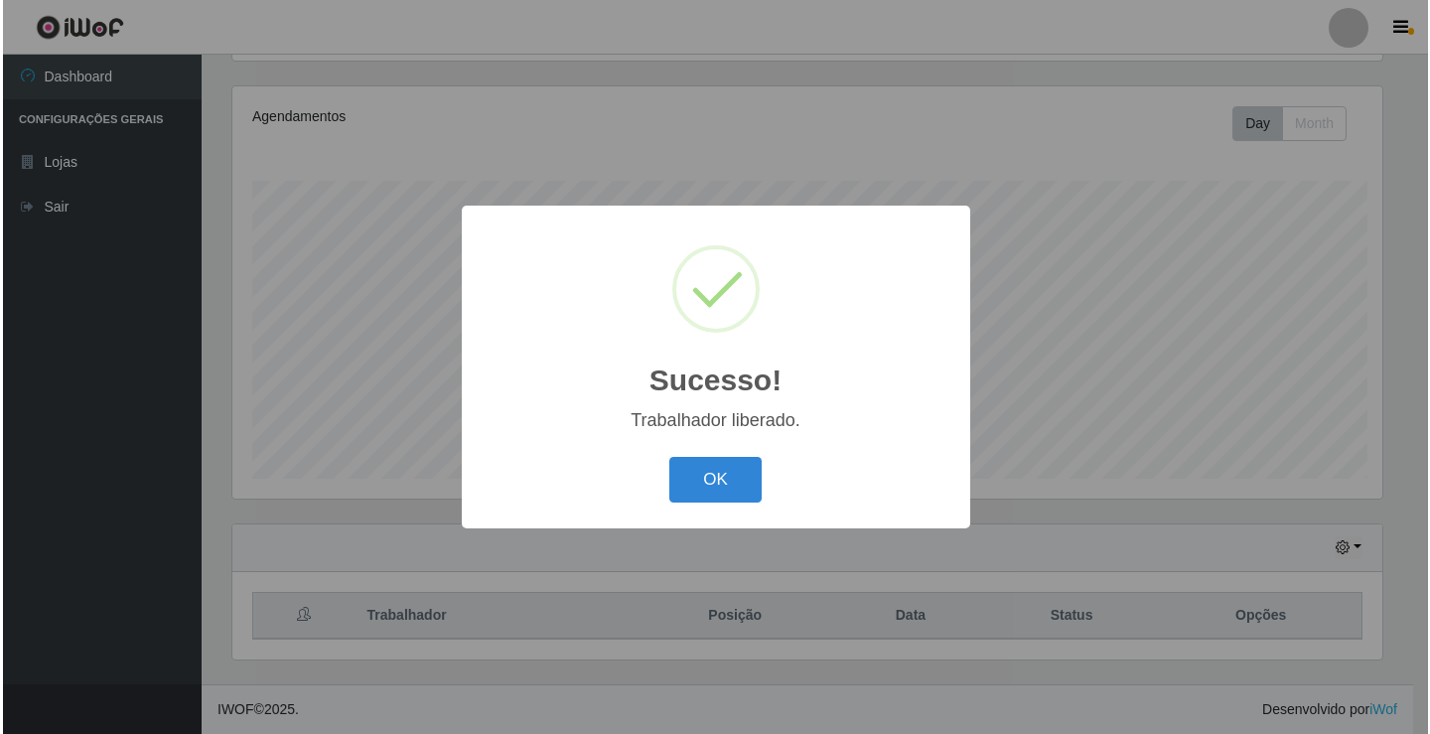
scroll to position [0, 0]
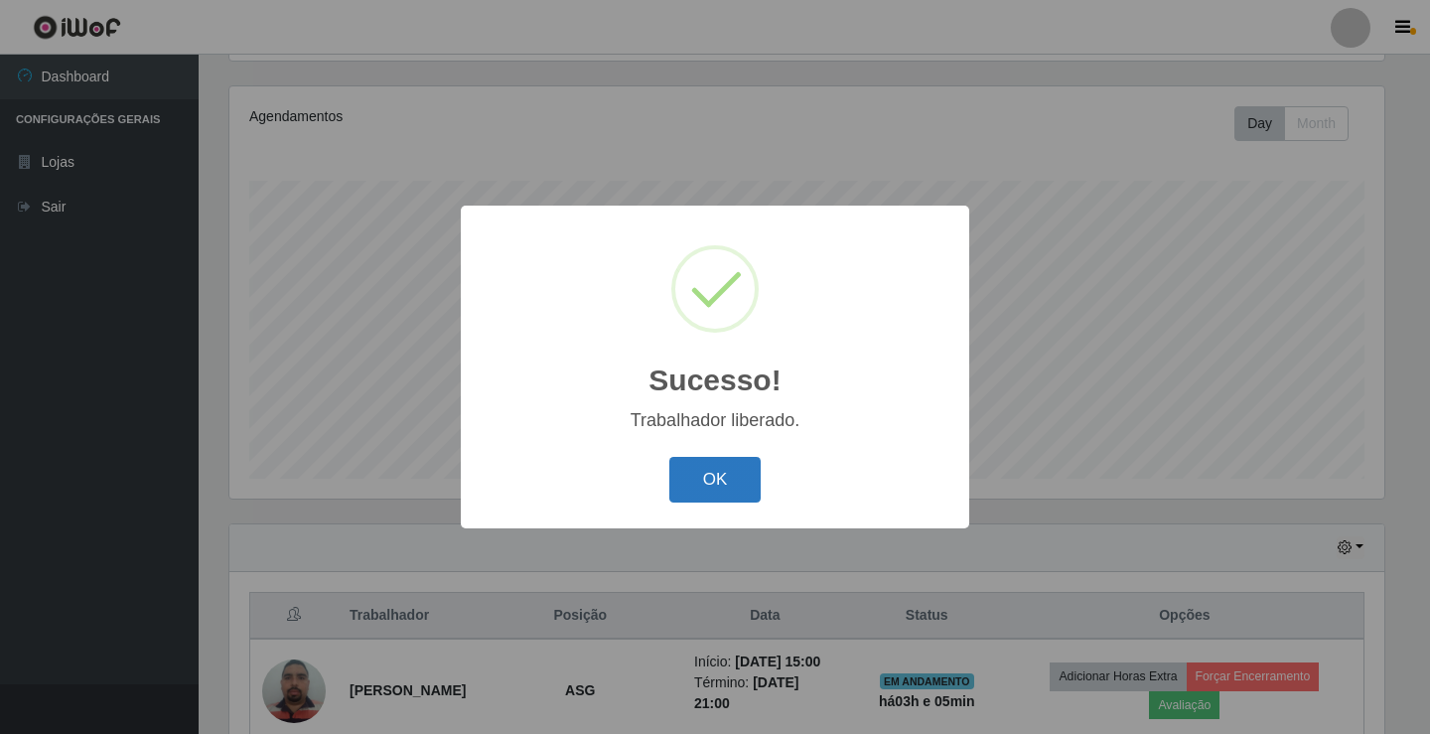
click at [716, 491] on button "OK" at bounding box center [715, 480] width 92 height 47
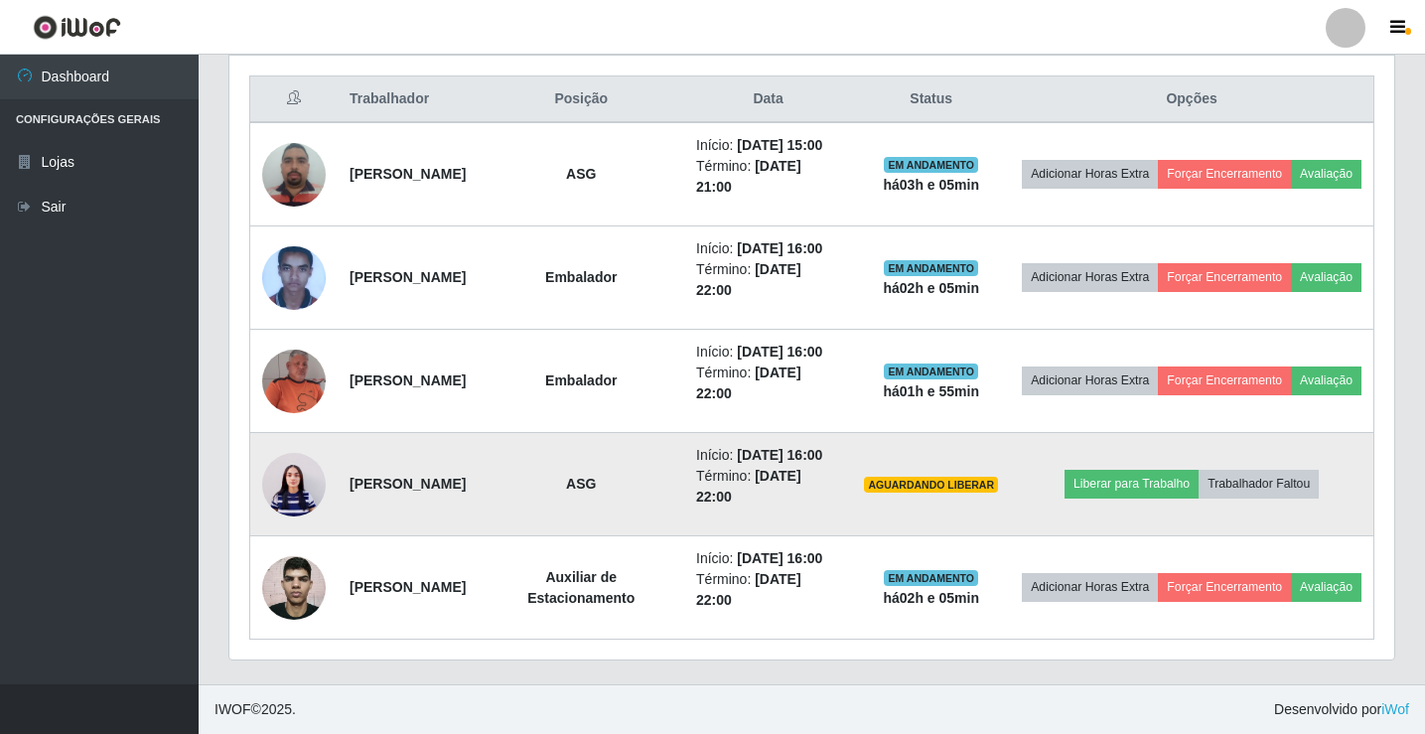
click at [300, 458] on img at bounding box center [294, 484] width 64 height 84
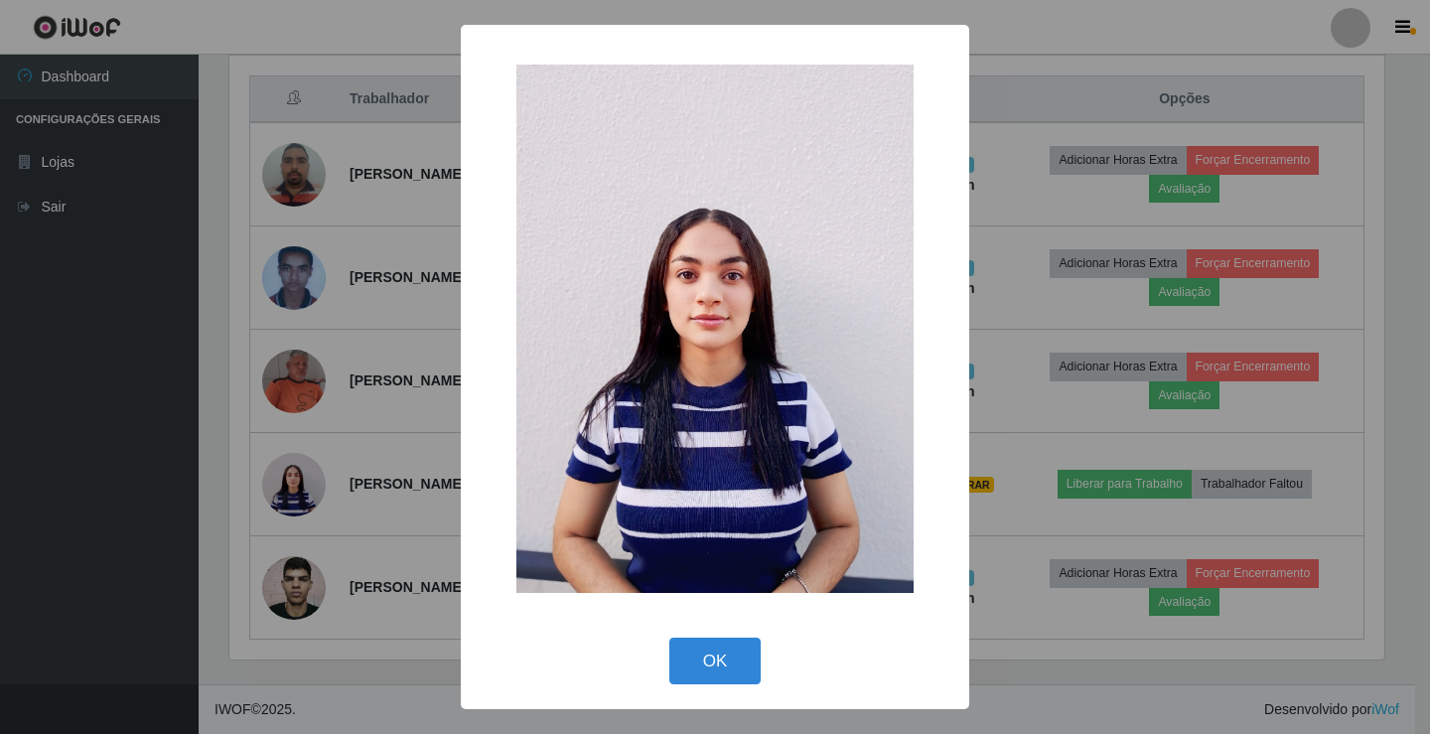
click at [333, 396] on div "× OK Cancel" at bounding box center [715, 367] width 1430 height 734
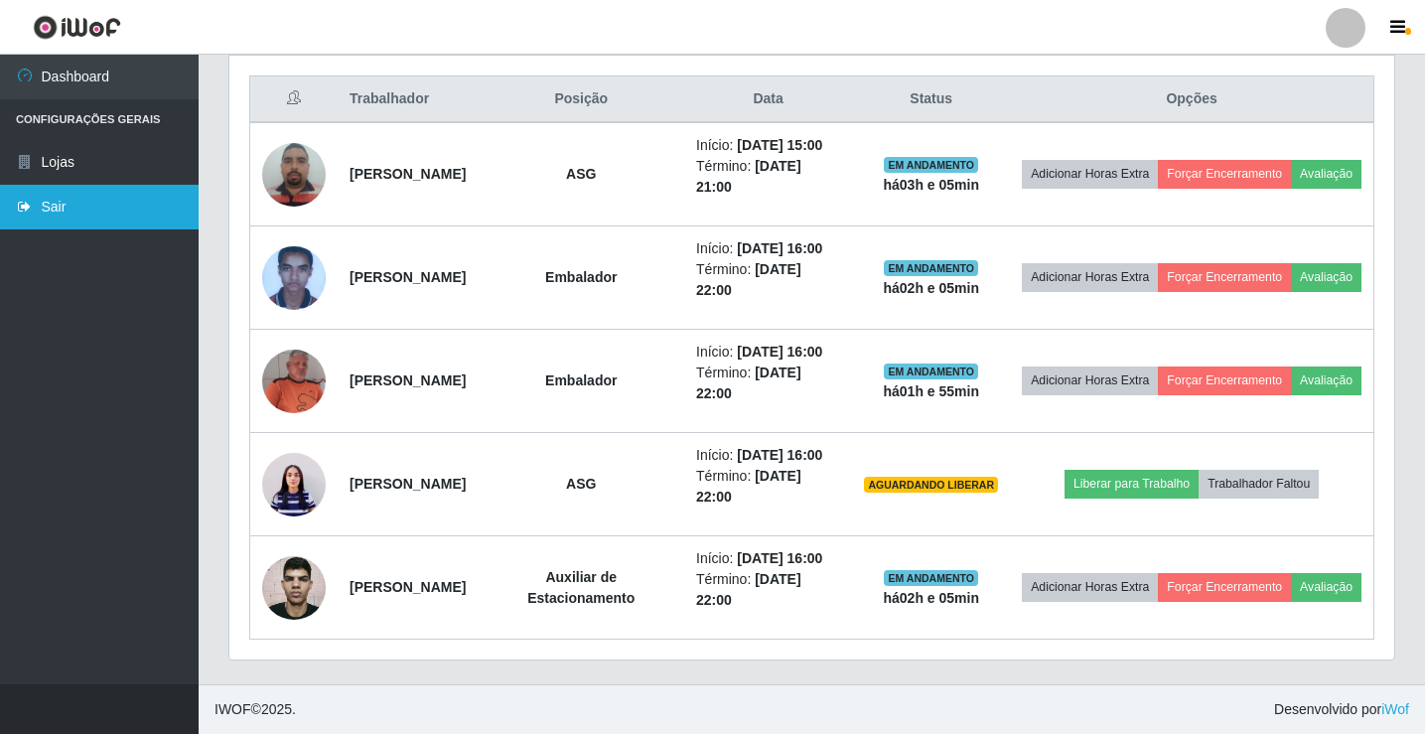
click at [45, 210] on link "Sair" at bounding box center [99, 207] width 199 height 45
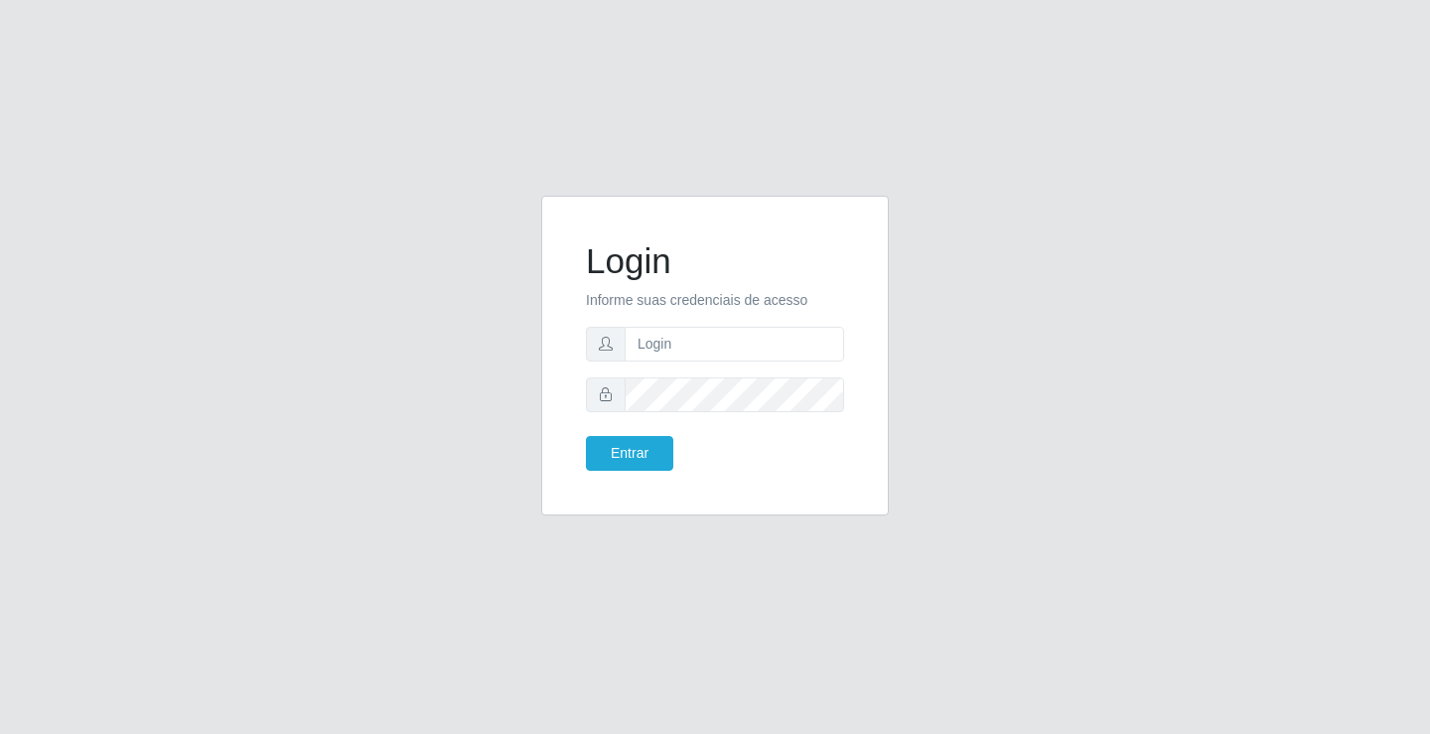
click at [1081, 330] on div "Login Informe suas credenciais de acesso Entrar" at bounding box center [715, 368] width 1132 height 344
click at [1126, 640] on div "Login Informe suas credenciais de acesso Entrar" at bounding box center [715, 367] width 1430 height 734
click at [805, 652] on div "Login Informe suas credenciais de acesso Entrar" at bounding box center [715, 367] width 1430 height 734
click at [1139, 456] on div "Login Informe suas credenciais de acesso Entrar" at bounding box center [715, 368] width 1132 height 344
click at [804, 128] on div "Login Informe suas credenciais de acesso Entrar" at bounding box center [715, 367] width 1430 height 734
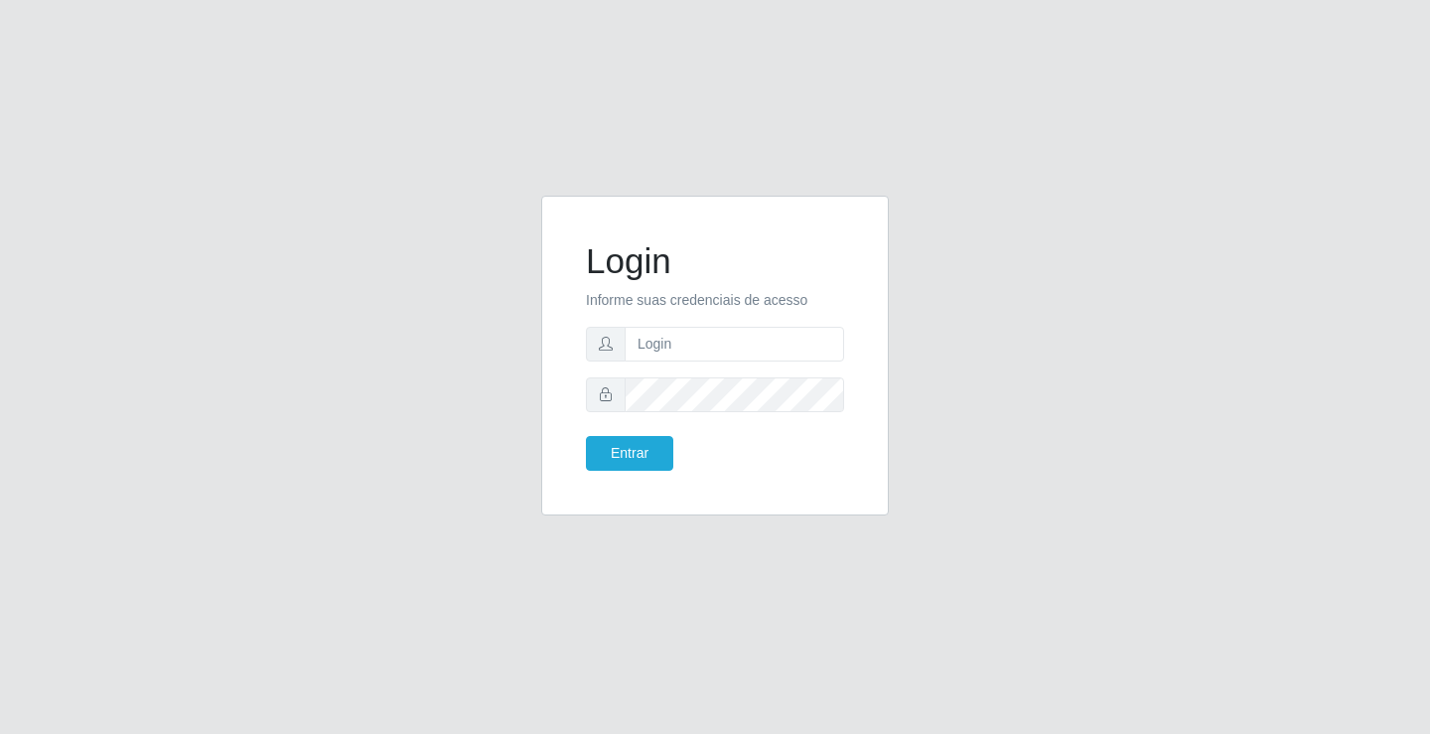
click at [644, 628] on div "Login Informe suas credenciais de acesso Entrar" at bounding box center [715, 367] width 1430 height 734
click at [395, 607] on div "Login Informe suas credenciais de acesso Entrar" at bounding box center [715, 367] width 1430 height 734
click at [946, 530] on div "Login Informe suas credenciais de acesso Entrar" at bounding box center [715, 368] width 1132 height 344
click at [1071, 381] on div "Login Informe suas credenciais de acesso Entrar" at bounding box center [715, 368] width 1132 height 344
click at [891, 685] on div "Login Informe suas credenciais de acesso Entrar" at bounding box center [715, 367] width 1430 height 734
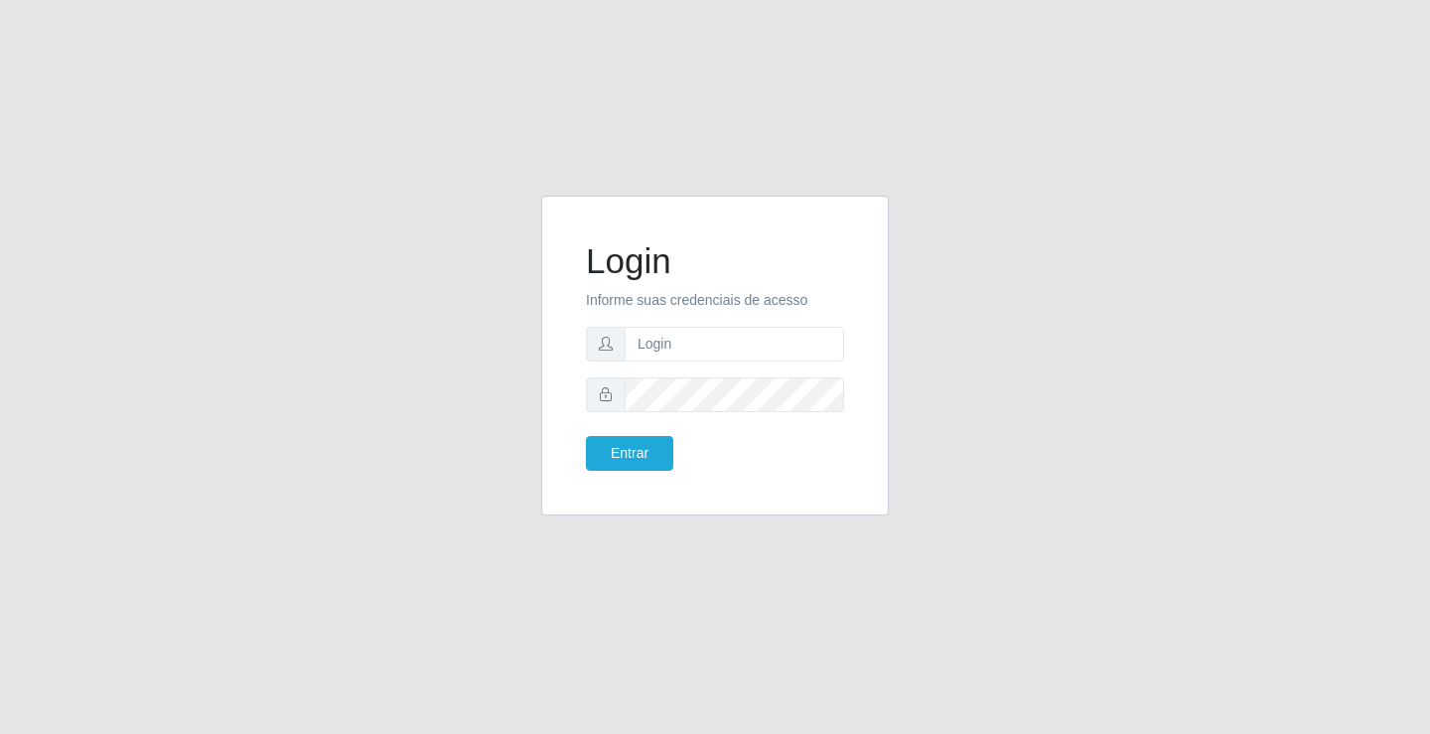
click at [236, 695] on div "Login Informe suas credenciais de acesso Entrar" at bounding box center [715, 367] width 1430 height 734
click at [437, 652] on div "Login Informe suas credenciais de acesso Entrar" at bounding box center [715, 367] width 1430 height 734
click at [181, 678] on div "Login Informe suas credenciais de acesso Entrar" at bounding box center [715, 367] width 1430 height 734
click at [705, 695] on div "Login Informe suas credenciais de acesso Entrar" at bounding box center [715, 367] width 1430 height 734
